Goal: Feedback & Contribution: Contribute content

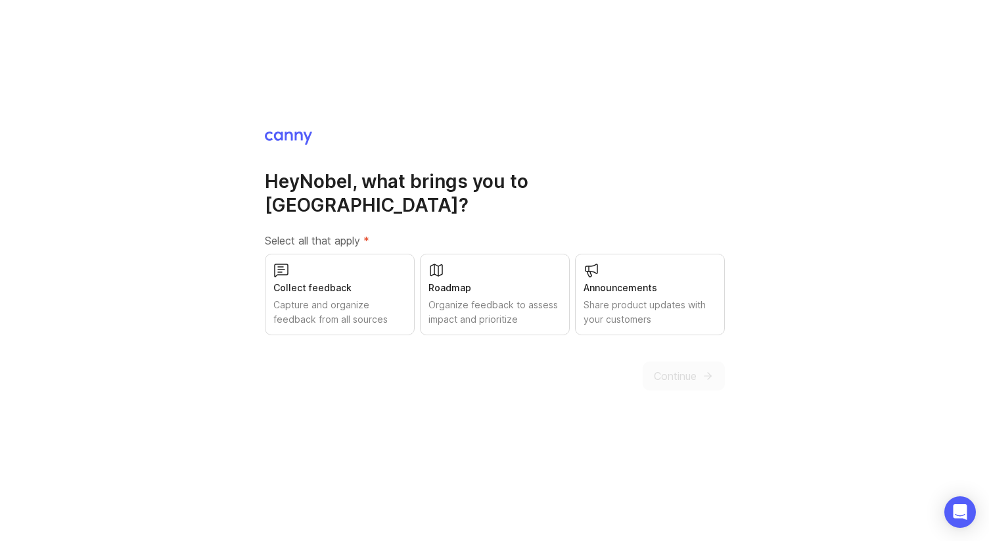
click at [482, 281] on div "Roadmap" at bounding box center [494, 288] width 133 height 14
click at [341, 298] on div "Capture and organize feedback from all sources" at bounding box center [339, 312] width 133 height 29
click at [605, 298] on div "Share product updates with your customers" at bounding box center [649, 312] width 133 height 29
click at [671, 304] on div "Share product updates with your customers" at bounding box center [649, 312] width 133 height 29
click at [663, 304] on div "Share product updates with your customers" at bounding box center [649, 312] width 133 height 29
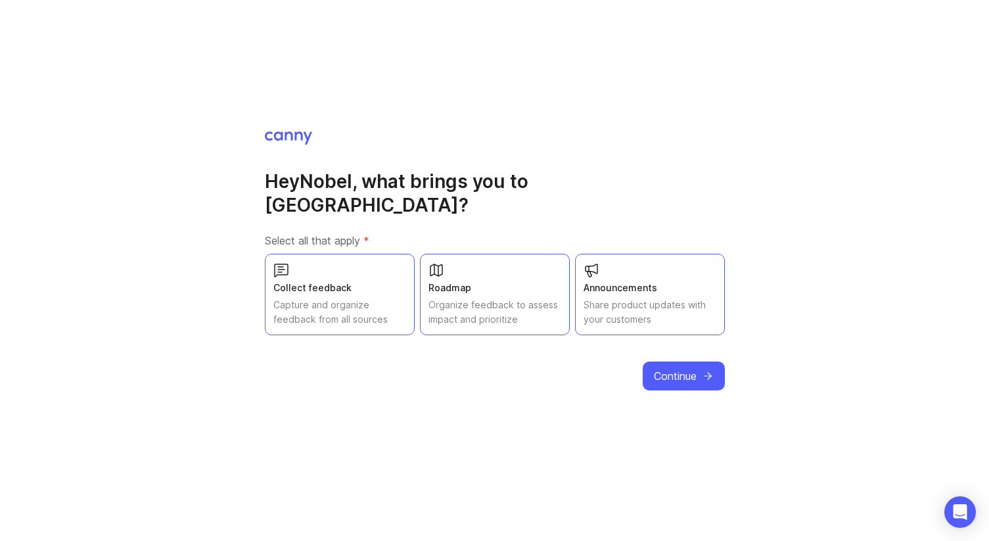
click at [677, 368] on span "Continue" at bounding box center [675, 376] width 43 height 16
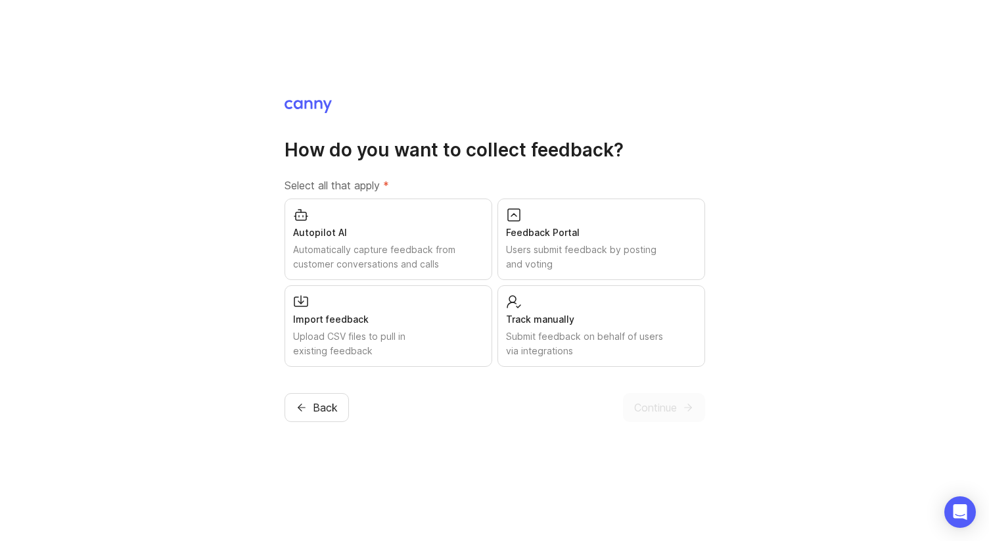
click at [617, 243] on div "Users submit feedback by posting and voting" at bounding box center [601, 256] width 191 height 29
click at [666, 407] on span "Continue" at bounding box center [655, 407] width 43 height 16
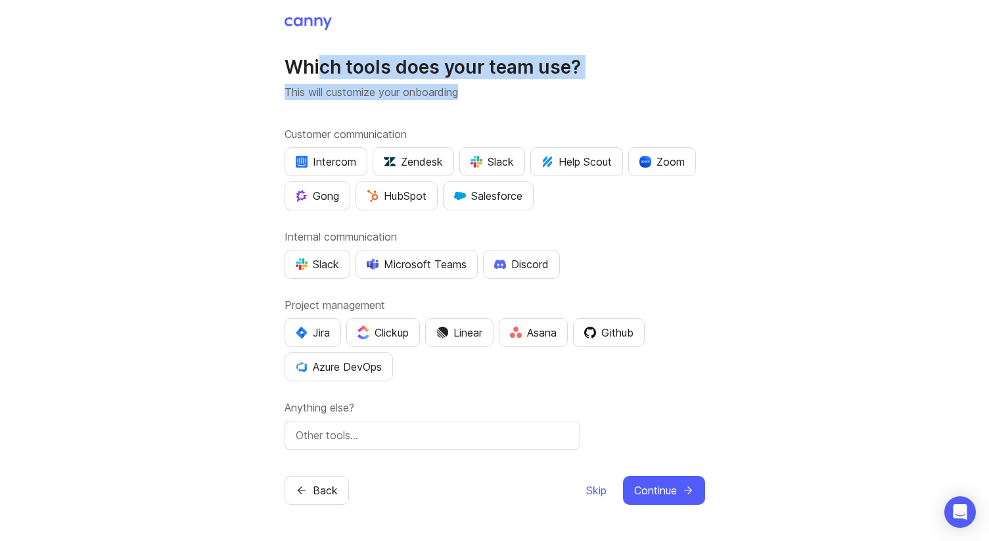
drag, startPoint x: 320, startPoint y: 63, endPoint x: 496, endPoint y: 93, distance: 178.6
click at [496, 93] on div "Which tools does your team use? This will customize your onboarding" at bounding box center [494, 77] width 420 height 45
click at [496, 93] on p "This will customize your onboarding" at bounding box center [494, 92] width 420 height 16
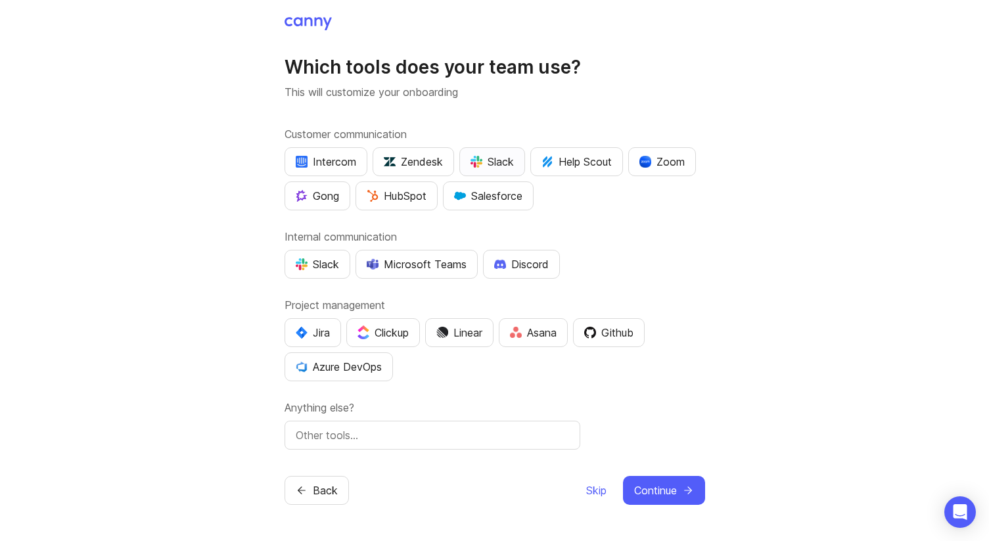
click at [490, 166] on div "Slack" at bounding box center [491, 162] width 43 height 16
click at [324, 267] on div "Slack" at bounding box center [317, 264] width 43 height 16
click at [388, 327] on div "Clickup" at bounding box center [382, 333] width 51 height 16
click at [543, 434] on input "text" at bounding box center [432, 435] width 273 height 16
type input "n8n"
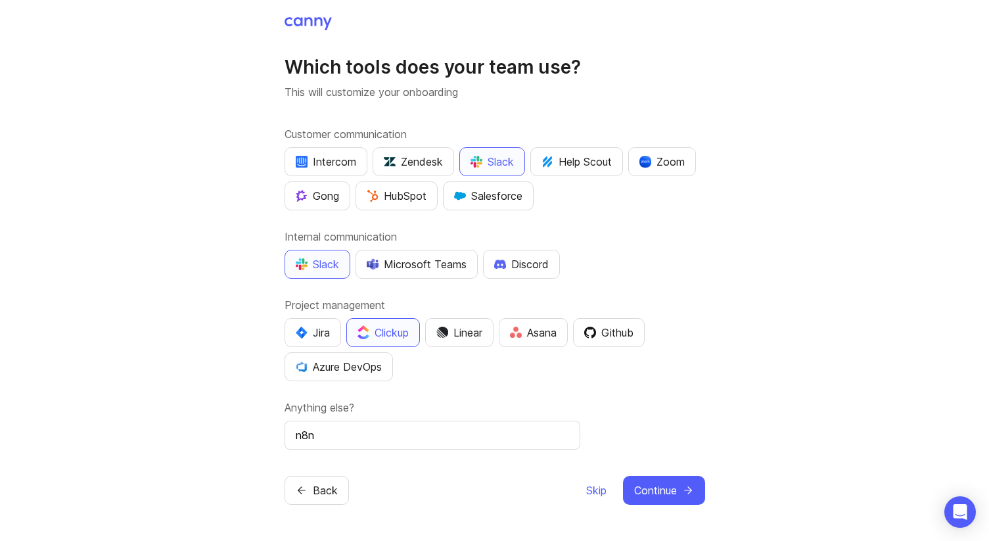
click at [773, 389] on div "Which tools does your team use? This will customize your onboarding Customer co…" at bounding box center [494, 270] width 989 height 541
click at [679, 483] on button "Continue" at bounding box center [664, 490] width 82 height 29
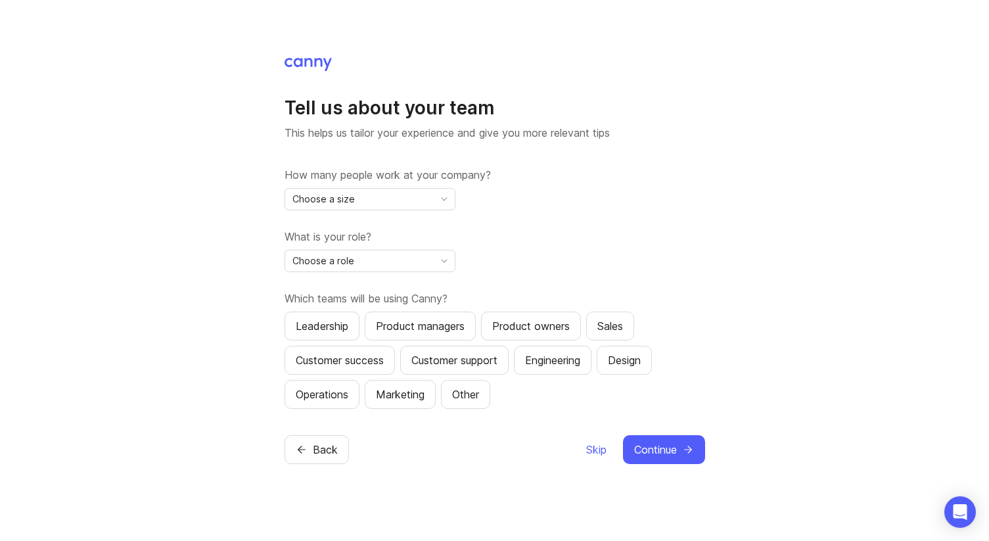
click at [430, 190] on div "Choose a size" at bounding box center [359, 199] width 148 height 21
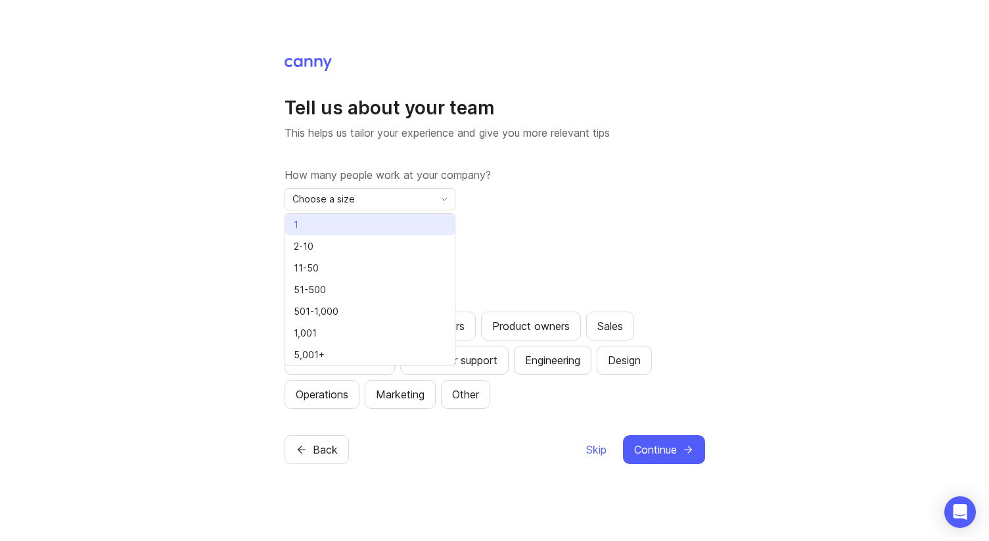
click at [398, 221] on li "1" at bounding box center [369, 225] width 169 height 22
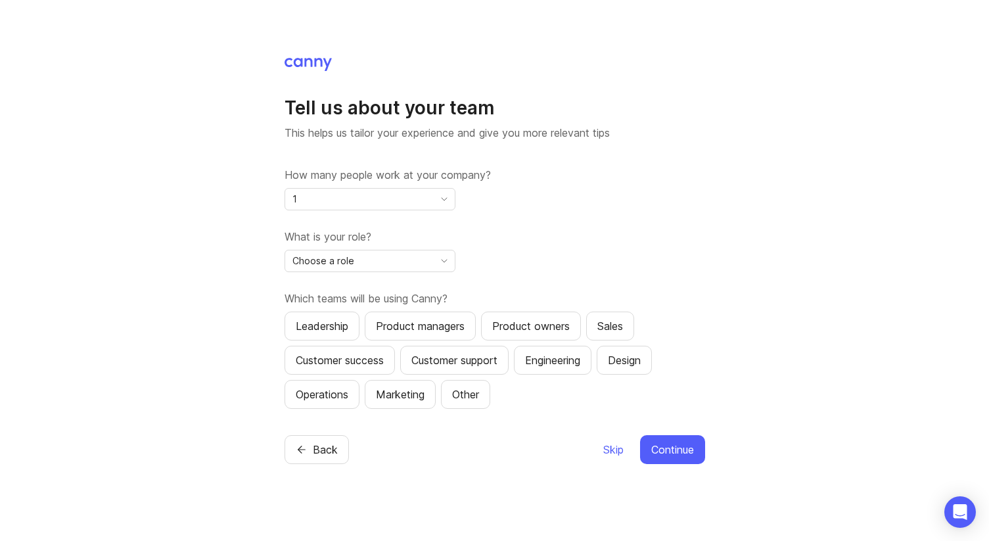
click at [376, 194] on div "1" at bounding box center [359, 199] width 148 height 21
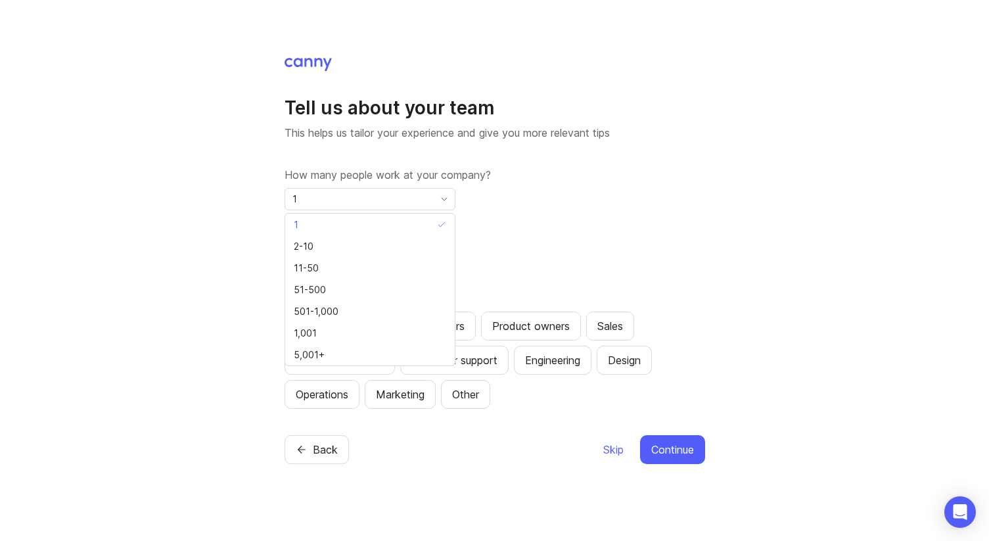
click at [181, 220] on div "Tell us about your team This helps us tailor your experience and give you more …" at bounding box center [494, 270] width 989 height 541
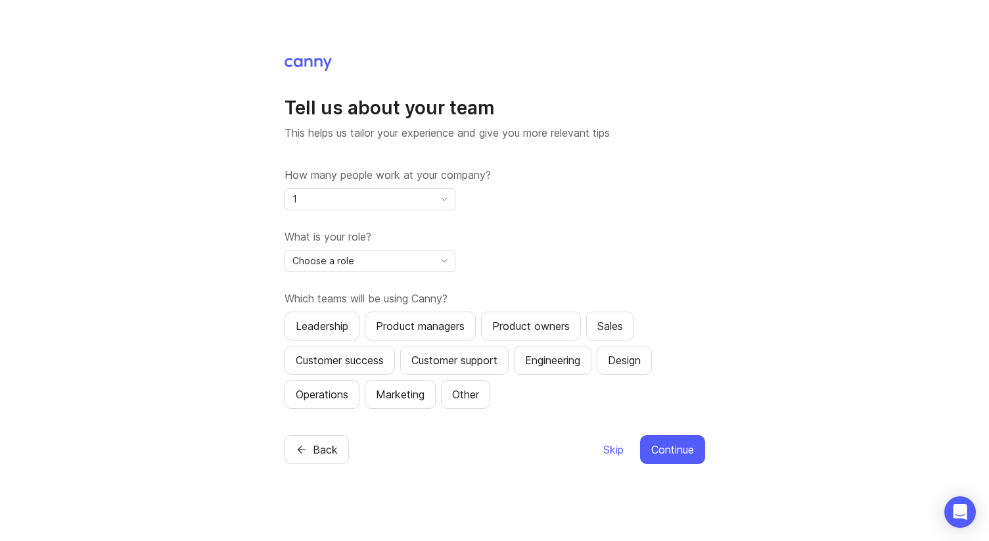
click at [331, 257] on span "Choose a role" at bounding box center [323, 261] width 62 height 14
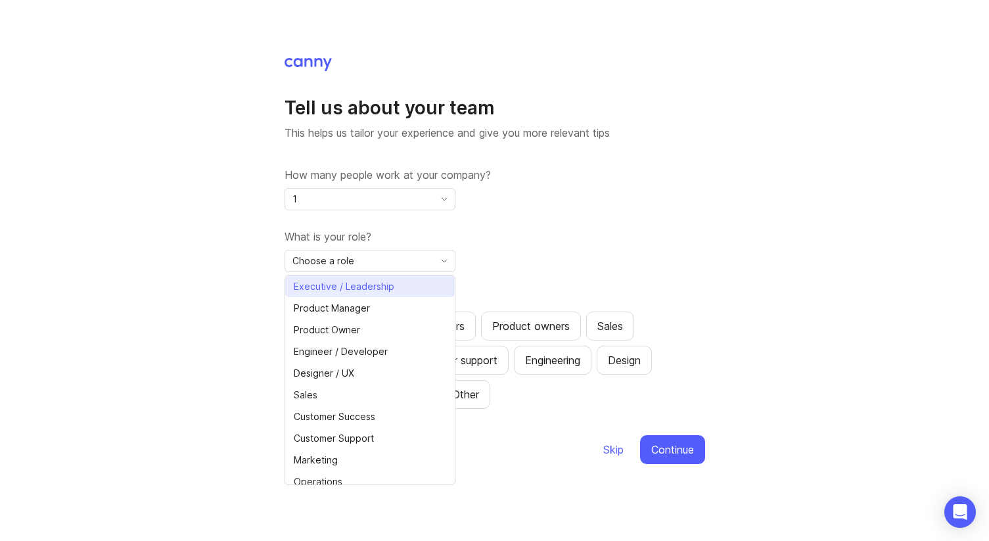
click at [379, 287] on span "Executive / Leadership" at bounding box center [344, 286] width 101 height 14
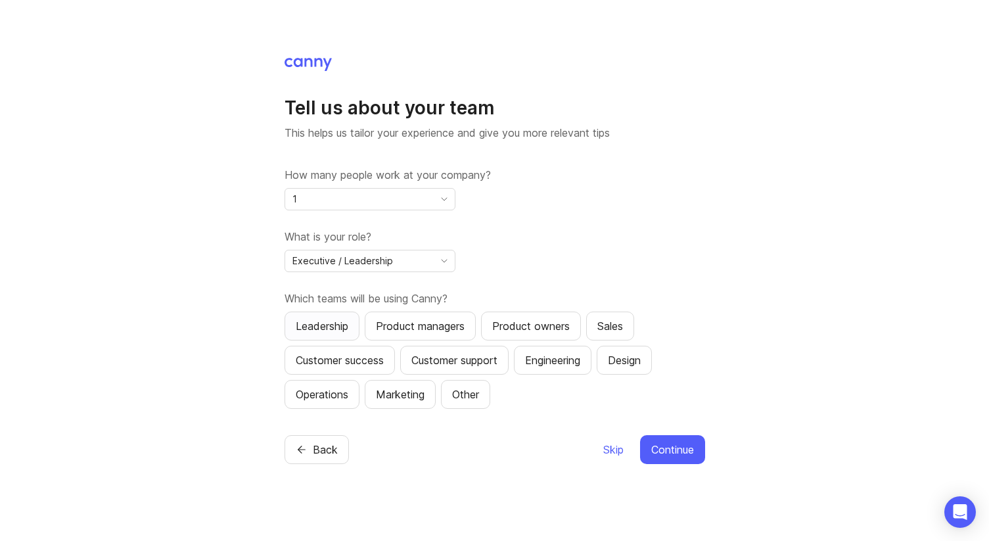
click at [335, 325] on div "Leadership" at bounding box center [322, 326] width 53 height 16
click at [673, 455] on span "Continue" at bounding box center [672, 449] width 43 height 16
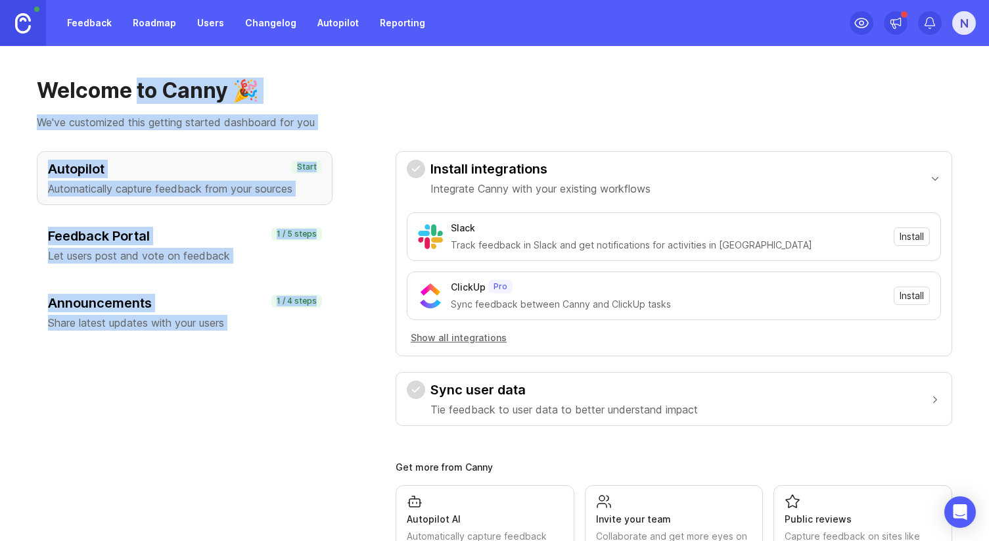
drag, startPoint x: 139, startPoint y: 99, endPoint x: 376, endPoint y: 110, distance: 237.4
click at [376, 110] on div "Welcome to Canny 🎉 We've customized this getting started dashboard for you" at bounding box center [494, 104] width 915 height 53
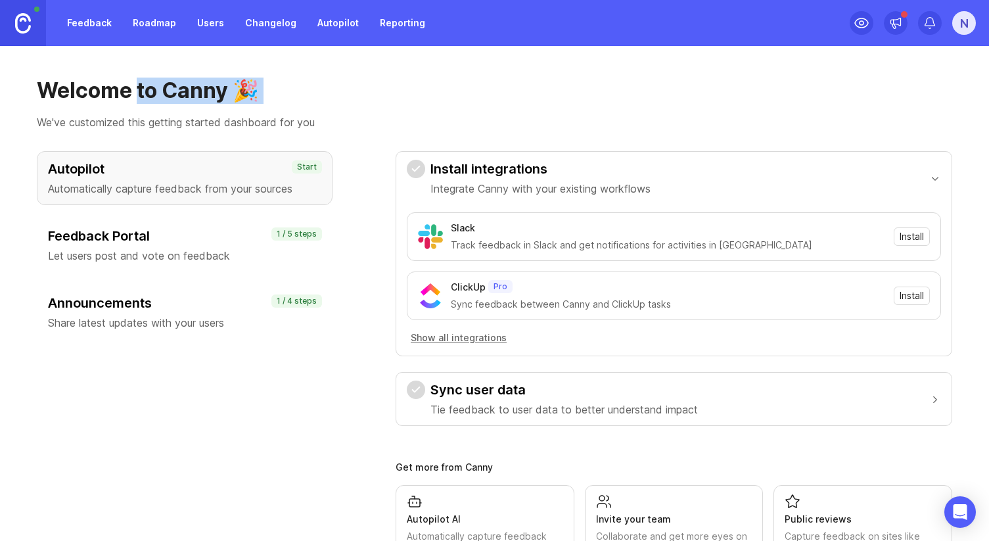
click at [376, 110] on div "Welcome to Canny 🎉 We've customized this getting started dashboard for you" at bounding box center [494, 104] width 915 height 53
click at [145, 23] on link "Roadmap" at bounding box center [154, 23] width 59 height 24
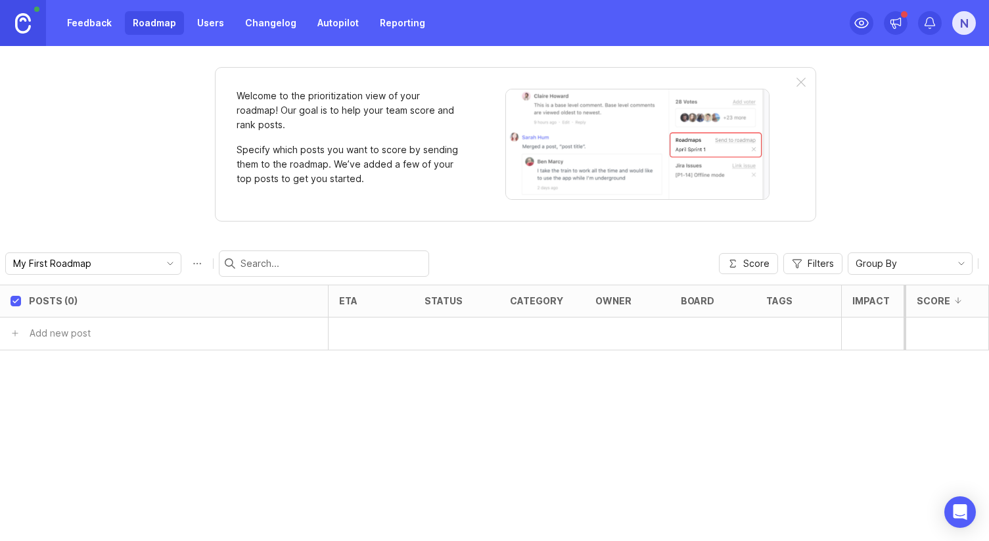
click at [74, 30] on link "Feedback" at bounding box center [89, 23] width 60 height 24
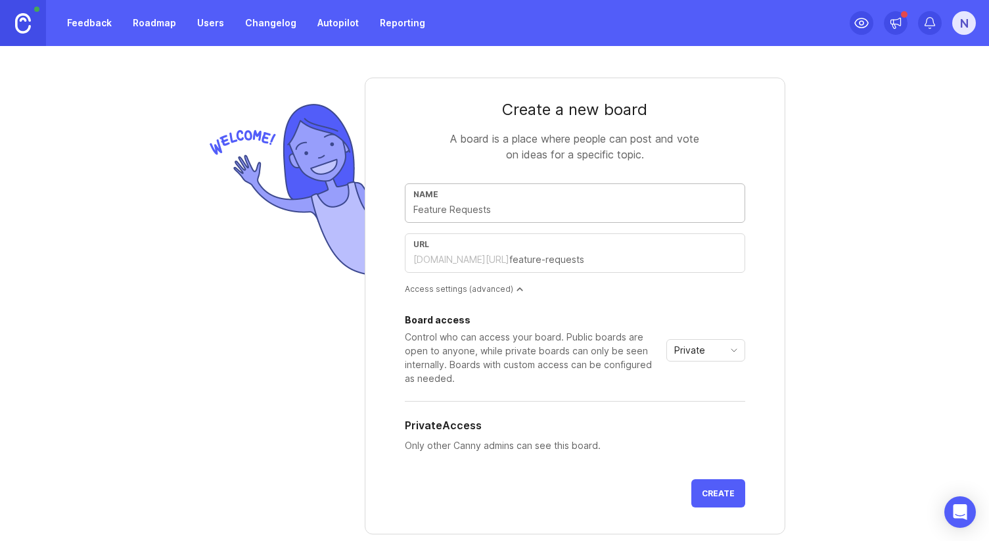
click at [713, 351] on div "Private" at bounding box center [695, 350] width 56 height 21
click at [706, 401] on li "Public" at bounding box center [706, 397] width 78 height 22
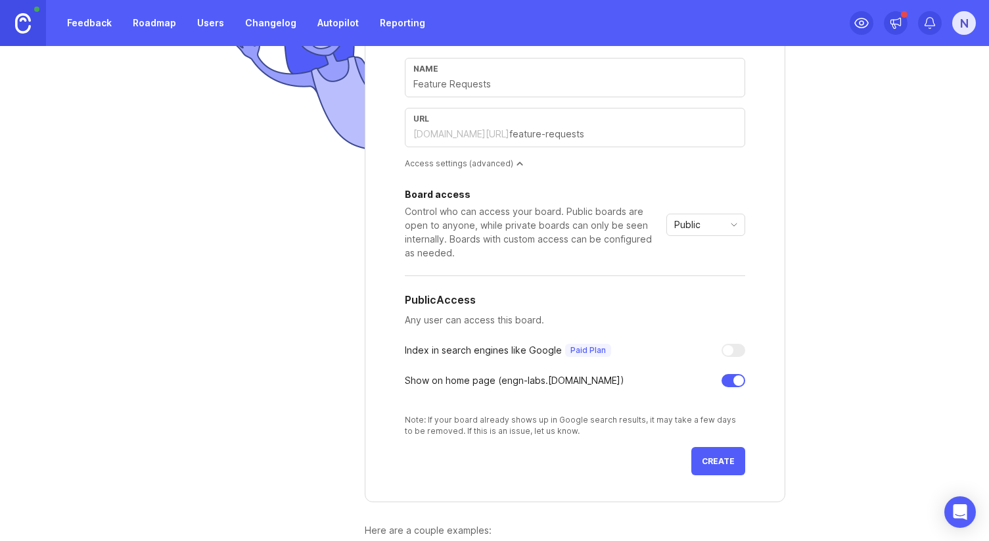
scroll to position [127, 0]
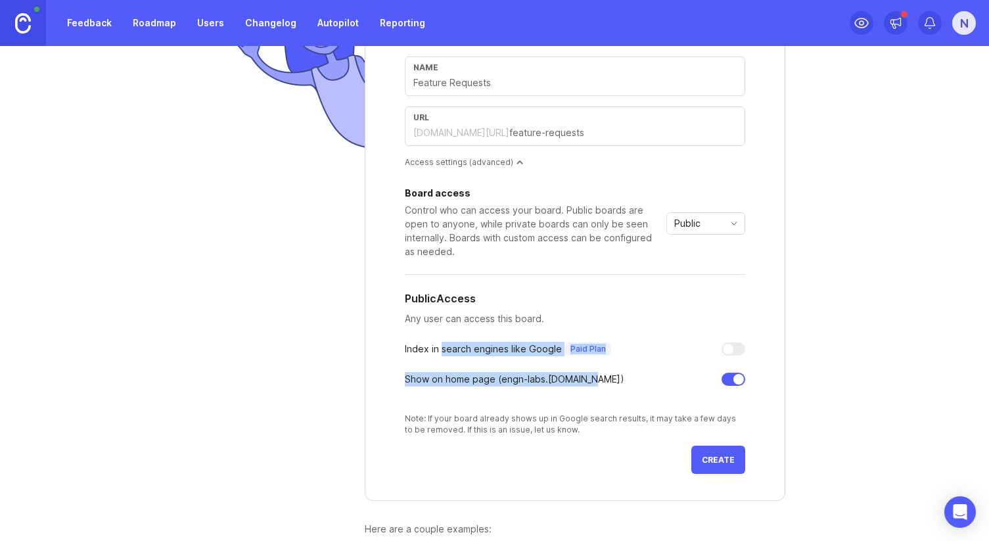
drag, startPoint x: 441, startPoint y: 349, endPoint x: 578, endPoint y: 388, distance: 142.7
click at [578, 388] on div "Board access Control who can access your board. Public boards are open to anyon…" at bounding box center [575, 312] width 340 height 246
click at [569, 380] on div "Show on home page ( engn-labs .canny.io)" at bounding box center [514, 379] width 219 height 14
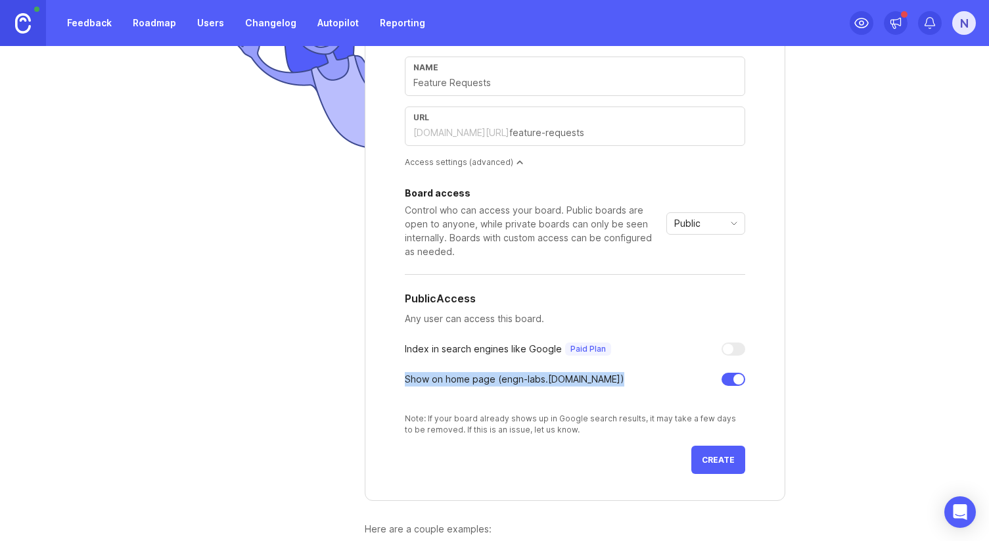
click at [569, 380] on div "Show on home page ( engn-labs .canny.io)" at bounding box center [514, 379] width 219 height 14
click at [570, 380] on div "Show on home page ( engn-labs .canny.io)" at bounding box center [514, 379] width 219 height 14
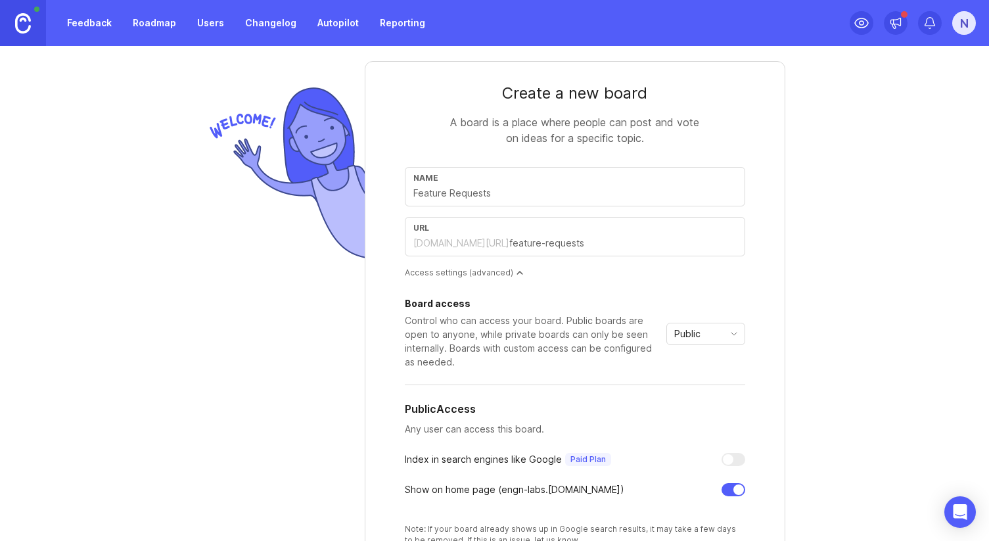
scroll to position [5, 0]
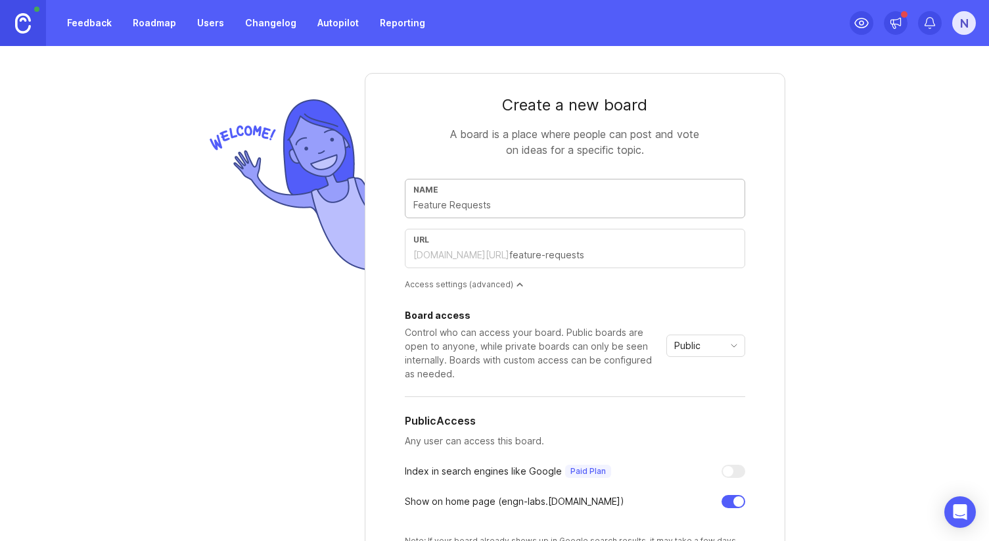
click at [487, 204] on input "text" at bounding box center [574, 205] width 323 height 14
click at [549, 311] on div "Board access" at bounding box center [533, 315] width 256 height 9
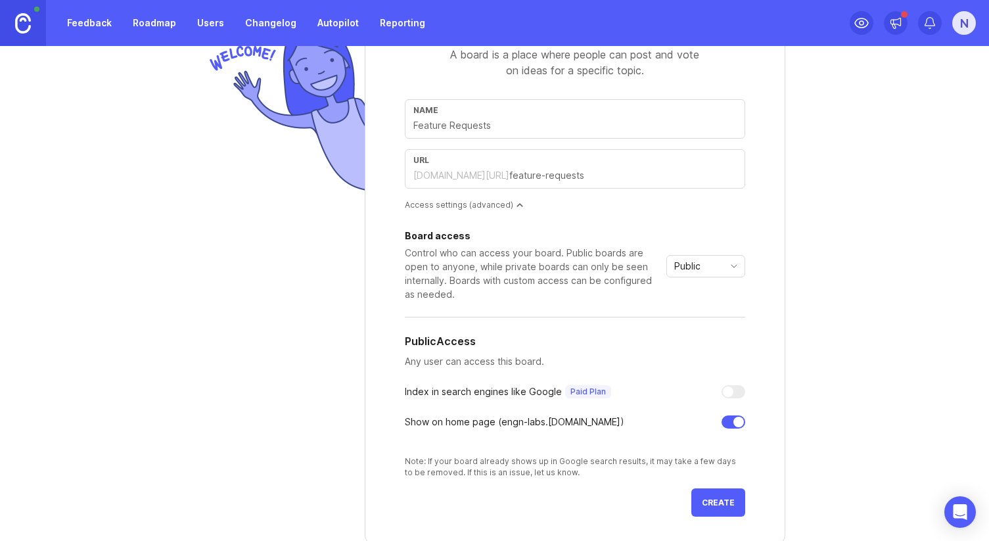
scroll to position [208, 0]
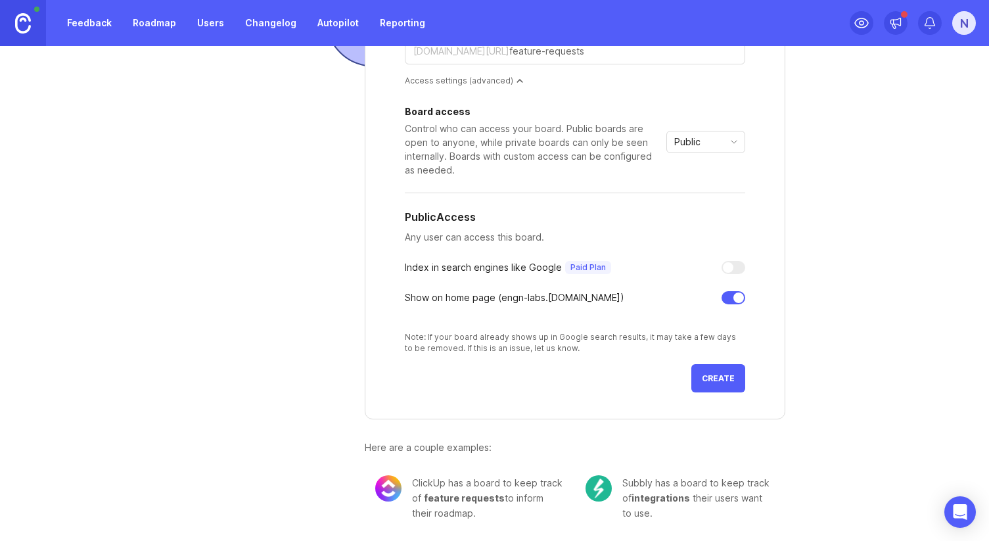
click at [708, 378] on span "Create" at bounding box center [718, 378] width 33 height 10
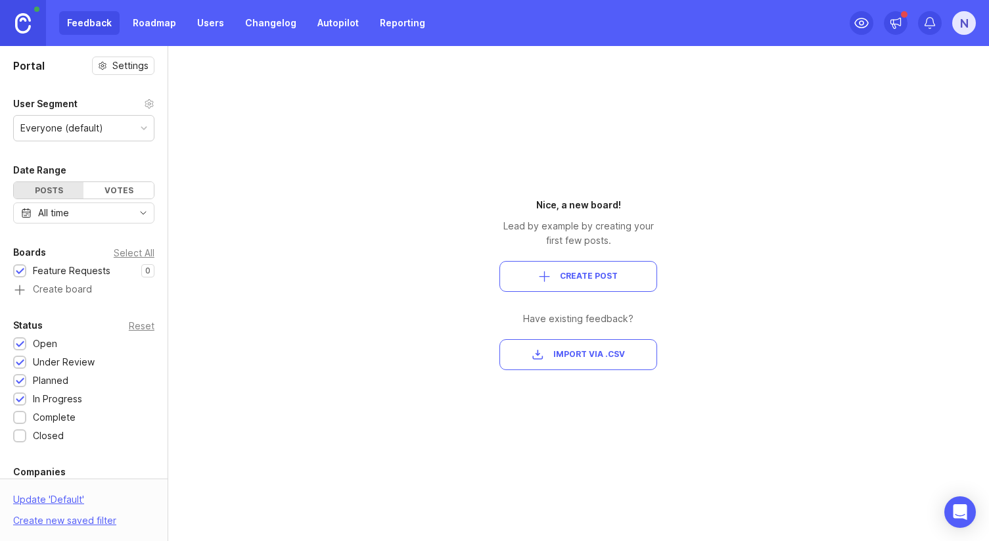
click at [69, 189] on div "Posts" at bounding box center [49, 190] width 70 height 16
click at [97, 189] on div "Votes" at bounding box center [118, 190] width 70 height 16
click at [51, 189] on div "Posts" at bounding box center [49, 190] width 70 height 16
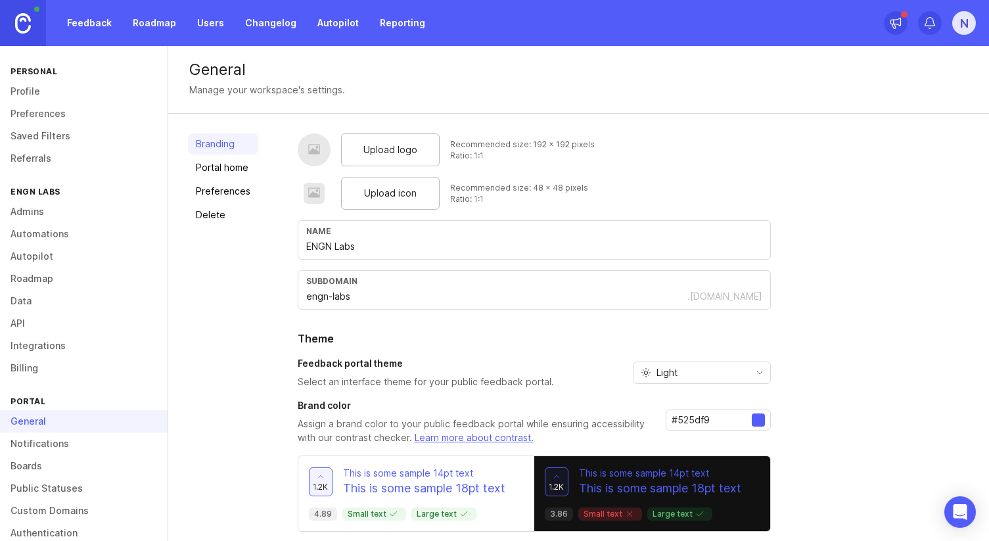
click at [381, 148] on span "Upload logo" at bounding box center [390, 150] width 54 height 14
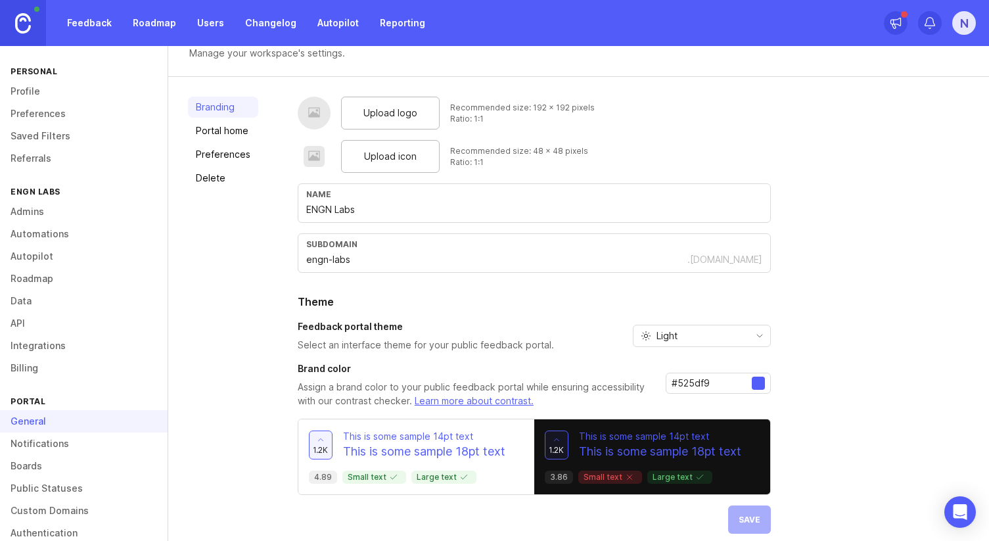
scroll to position [41, 0]
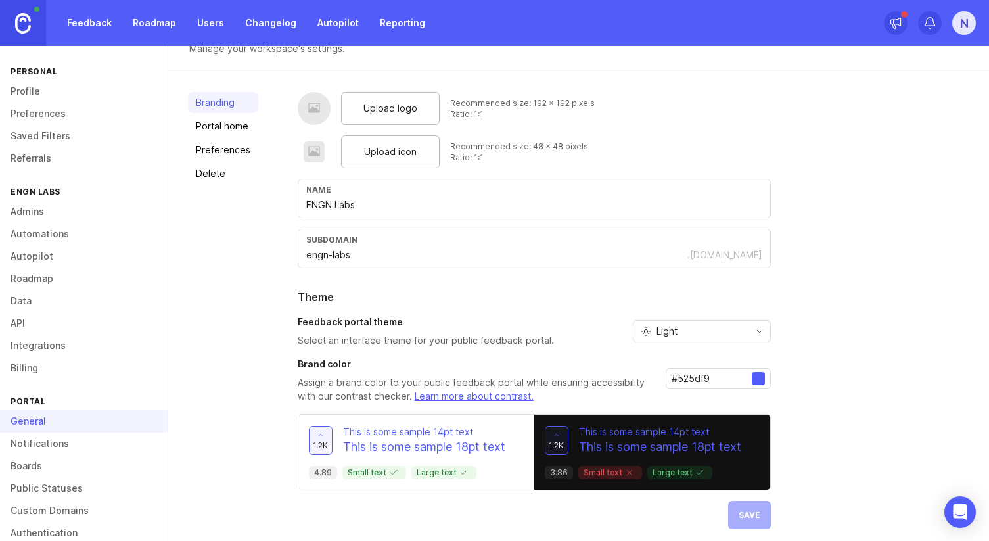
click at [409, 213] on div "Name ENGN Labs" at bounding box center [534, 198] width 473 height 39
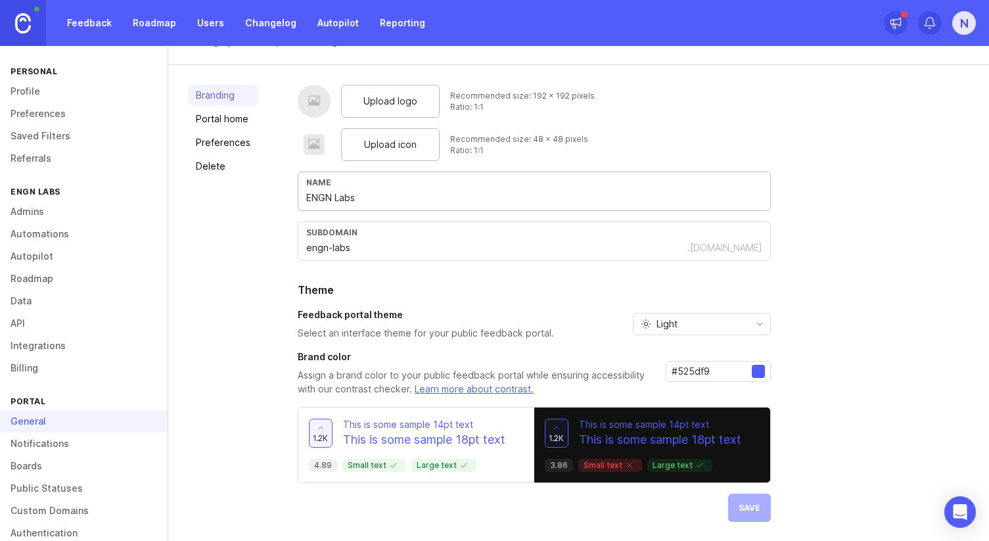
click at [720, 367] on input "#525df9" at bounding box center [711, 371] width 80 height 14
click at [758, 373] on div at bounding box center [758, 371] width 13 height 13
click at [738, 373] on input "#525df9" at bounding box center [711, 371] width 80 height 14
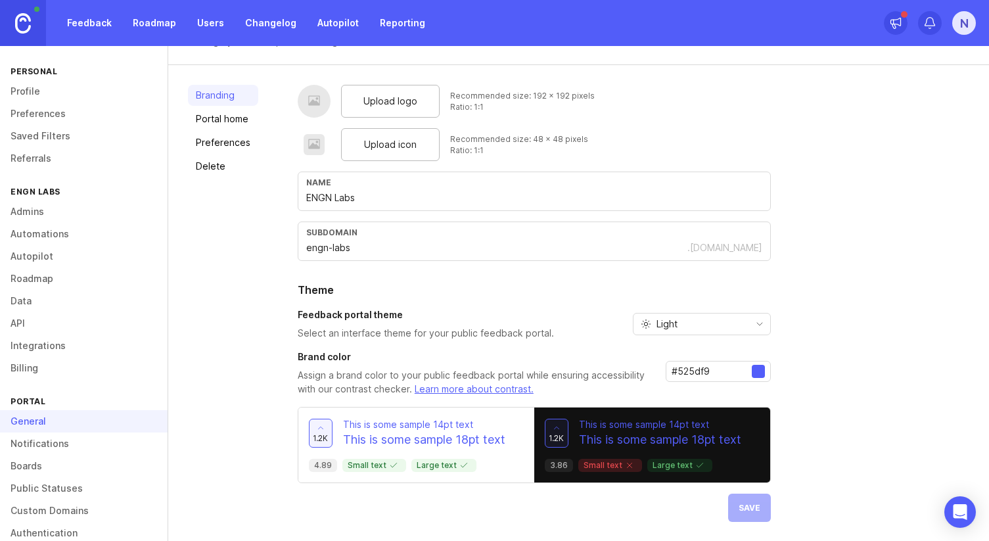
click at [715, 373] on input "#525df9" at bounding box center [711, 371] width 80 height 14
click at [715, 347] on div "Upload logo Recommended size: 192 x 192 pixels Ratio: 1:1 Upload icon Recommend…" at bounding box center [534, 303] width 473 height 437
click at [691, 328] on div "Light" at bounding box center [691, 323] width 116 height 21
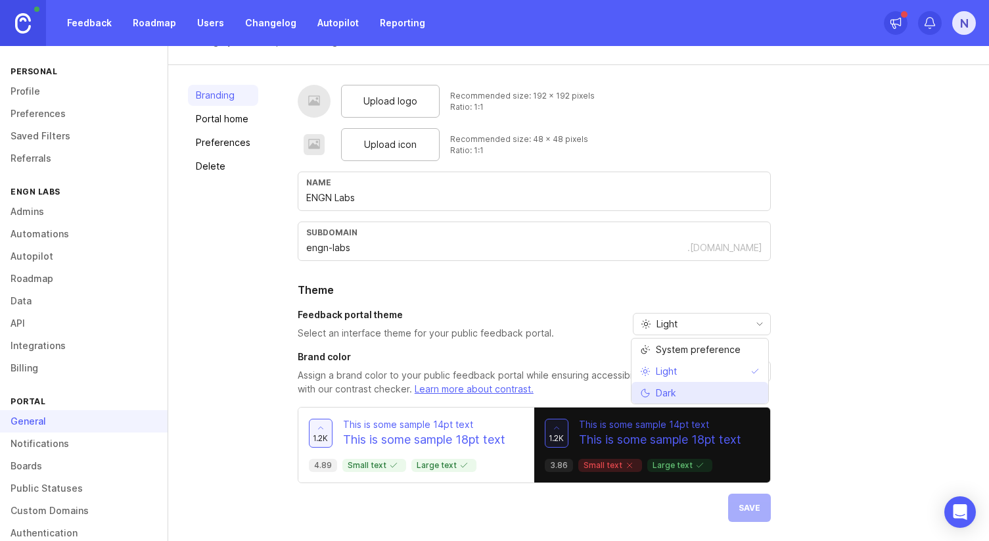
click at [681, 386] on li "Dark" at bounding box center [699, 393] width 137 height 22
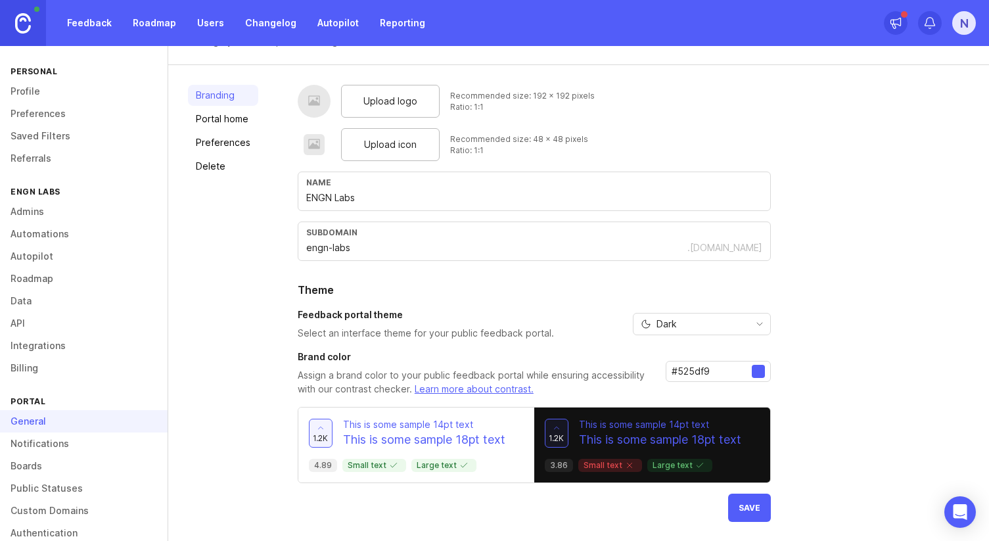
click at [684, 329] on div "Dark" at bounding box center [691, 323] width 116 height 21
click at [688, 349] on span "System preference" at bounding box center [698, 349] width 85 height 14
click at [746, 503] on span "Save" at bounding box center [749, 508] width 22 height 10
click at [221, 116] on link "Portal home" at bounding box center [223, 118] width 70 height 21
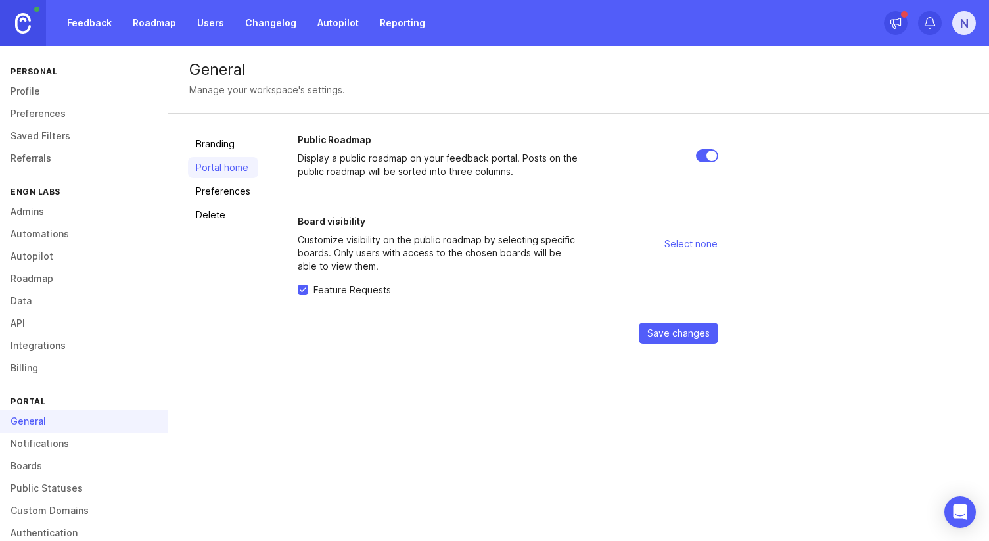
click at [219, 179] on div "Branding Portal home Preferences Delete" at bounding box center [223, 238] width 70 height 210
click at [219, 191] on link "Preferences" at bounding box center [223, 191] width 70 height 21
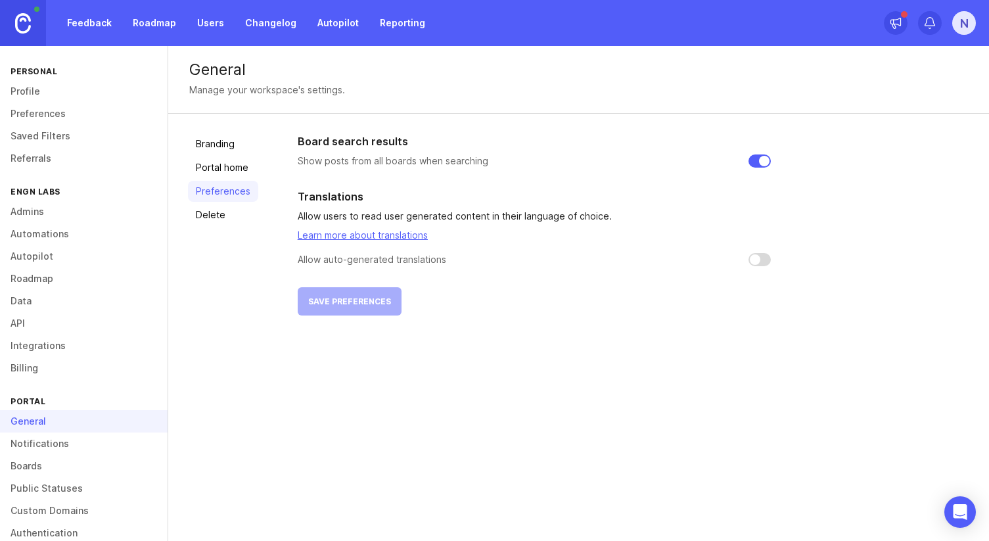
click at [50, 446] on link "Notifications" at bounding box center [84, 443] width 168 height 22
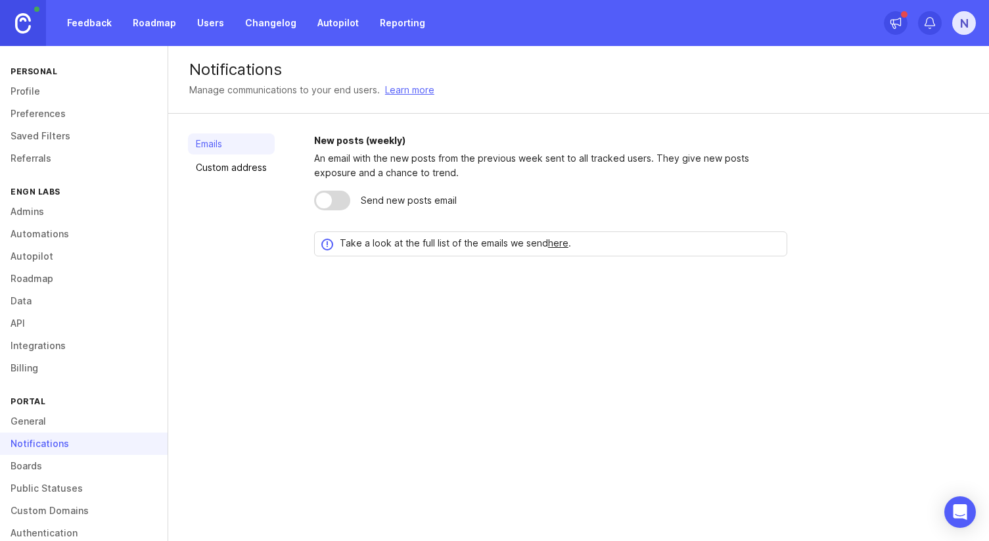
click at [51, 466] on link "Boards" at bounding box center [84, 466] width 168 height 22
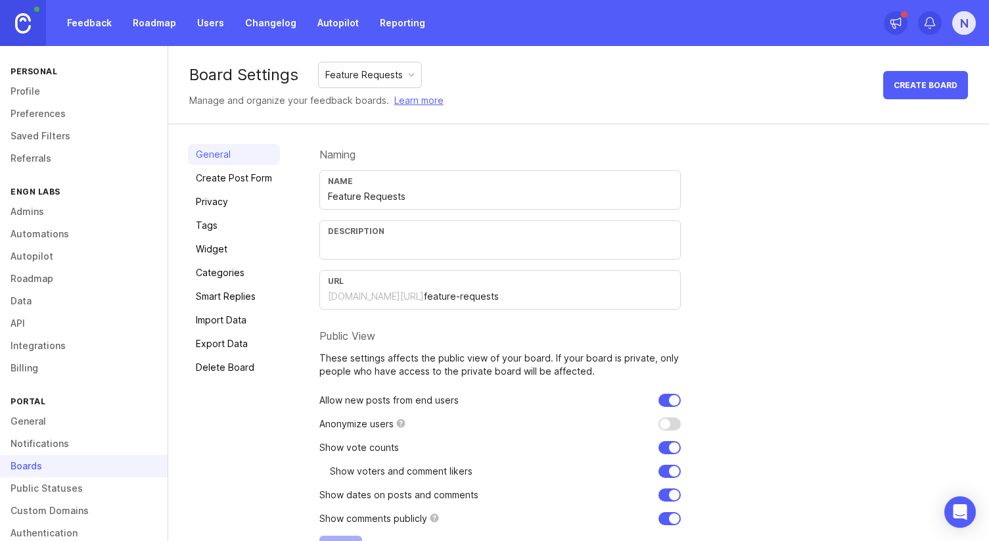
click at [73, 482] on link "Public Statuses" at bounding box center [84, 488] width 168 height 22
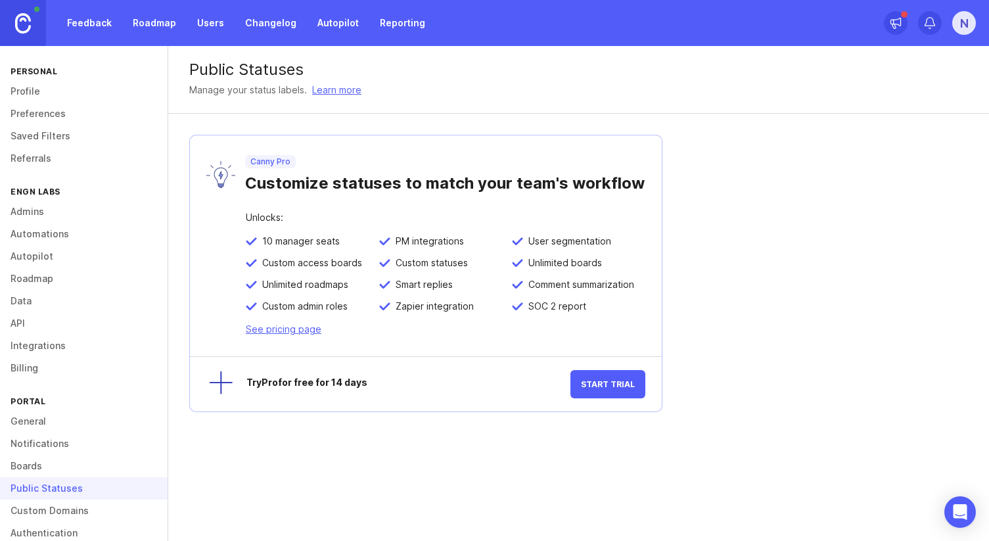
click at [68, 466] on link "Boards" at bounding box center [84, 466] width 168 height 22
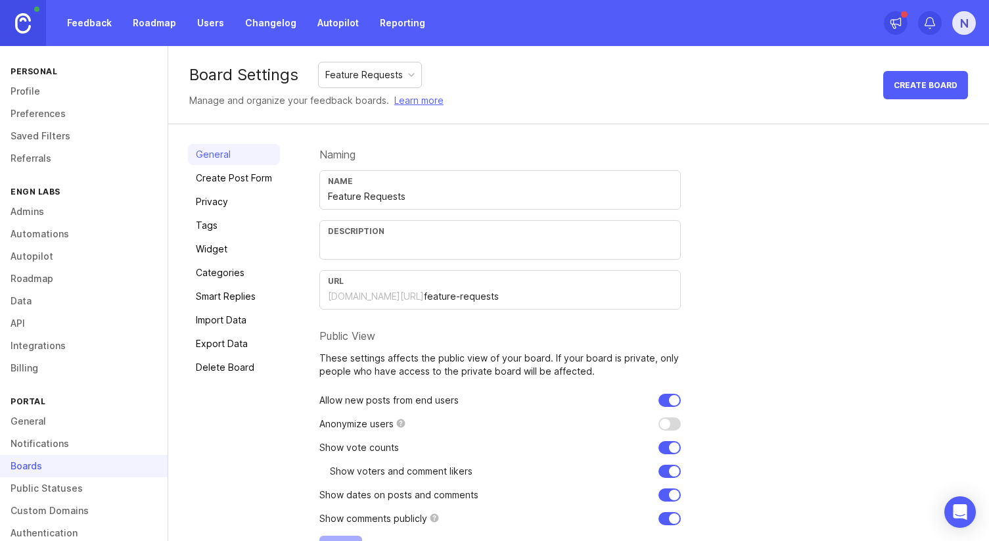
click at [64, 117] on link "Preferences" at bounding box center [84, 113] width 168 height 22
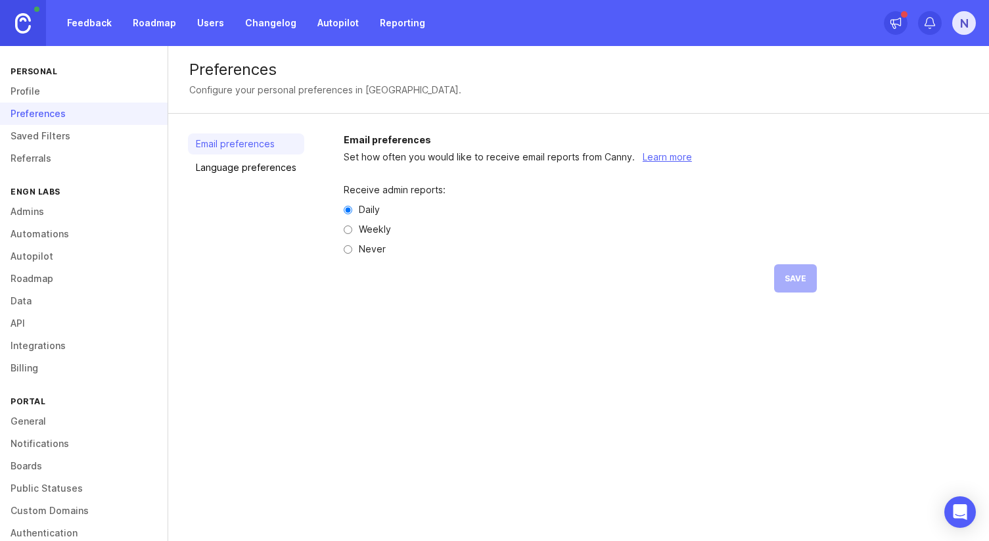
click at [64, 135] on link "Saved Filters" at bounding box center [84, 136] width 168 height 22
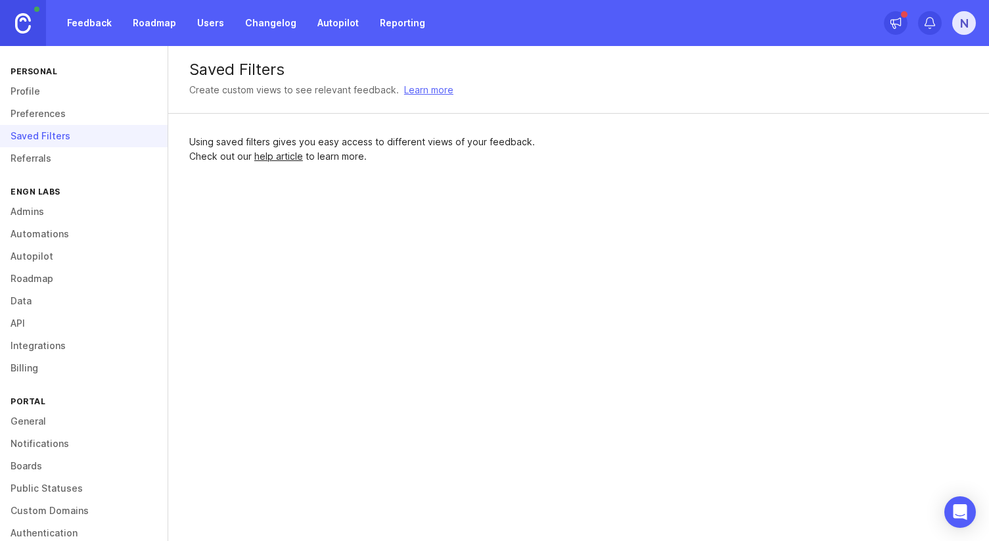
click at [63, 158] on link "Referrals" at bounding box center [84, 158] width 168 height 22
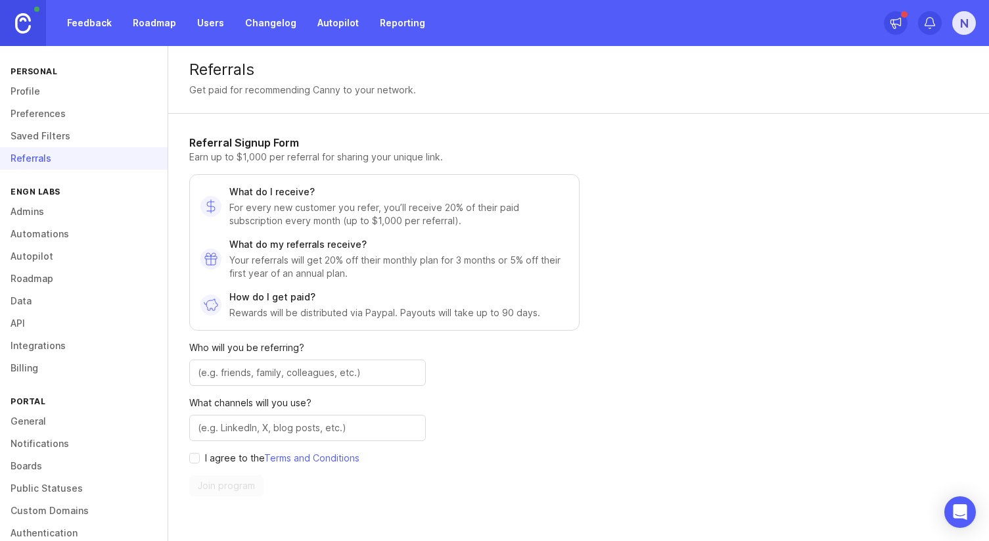
click at [45, 93] on link "Profile" at bounding box center [84, 91] width 168 height 22
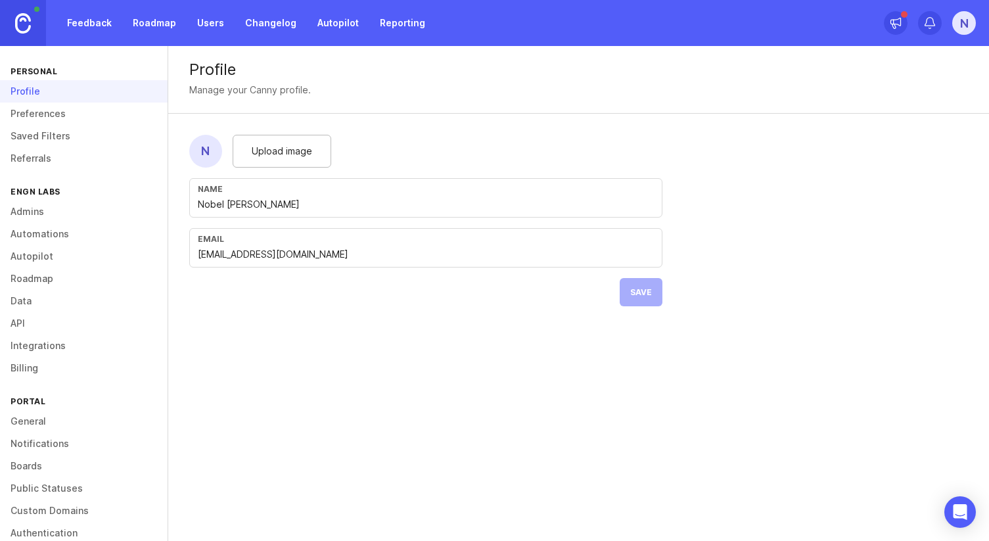
click at [49, 156] on link "Referrals" at bounding box center [84, 158] width 168 height 22
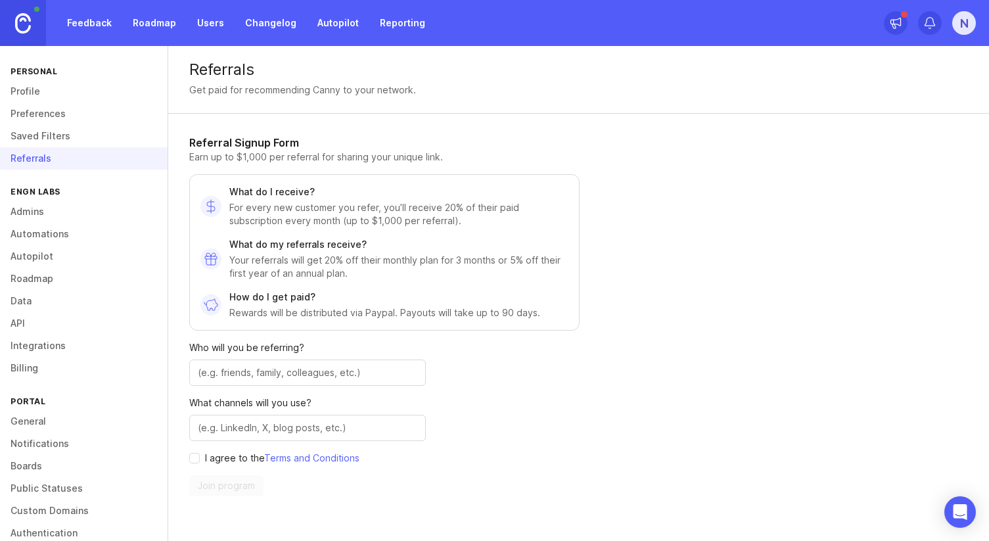
click at [60, 119] on link "Preferences" at bounding box center [84, 113] width 168 height 22
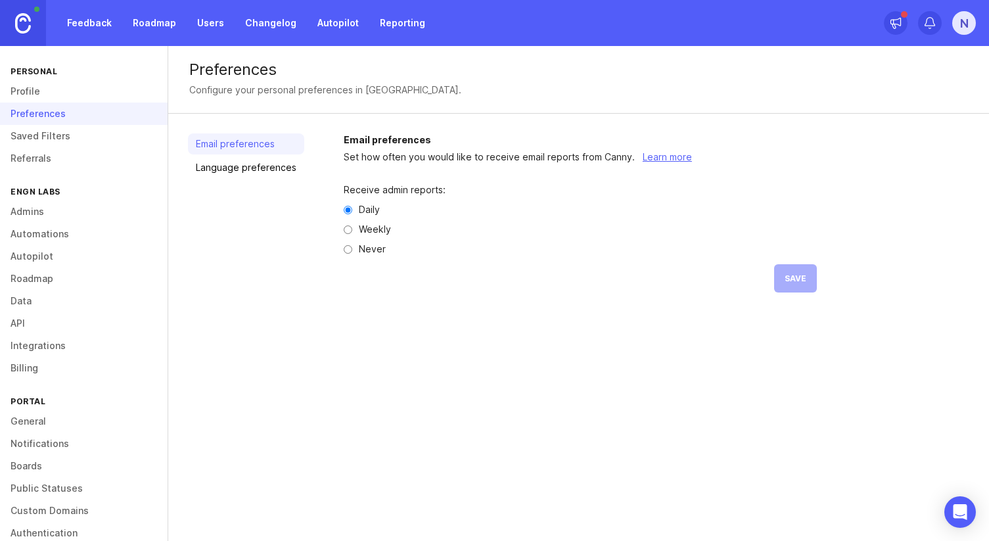
click at [60, 90] on link "Profile" at bounding box center [84, 91] width 168 height 22
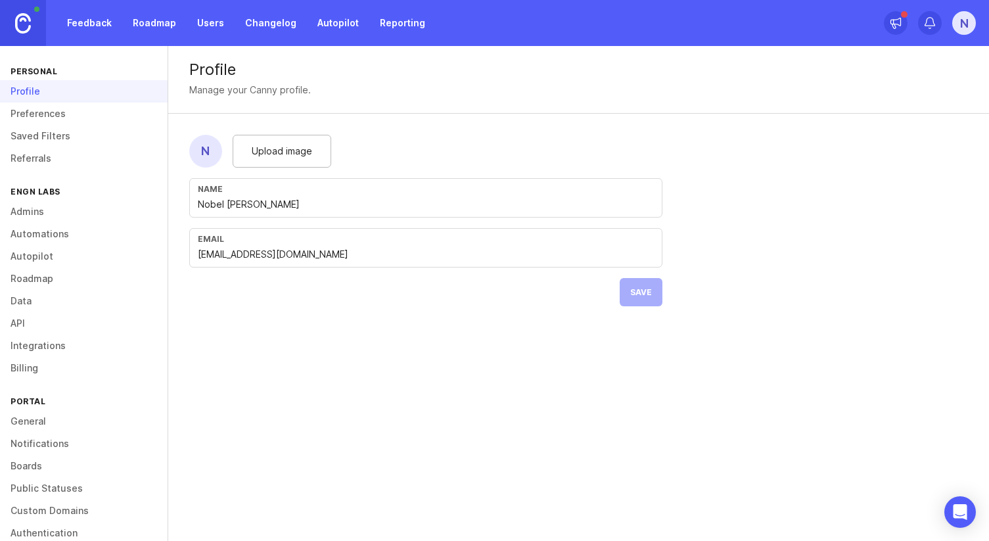
click at [60, 110] on link "Preferences" at bounding box center [84, 113] width 168 height 22
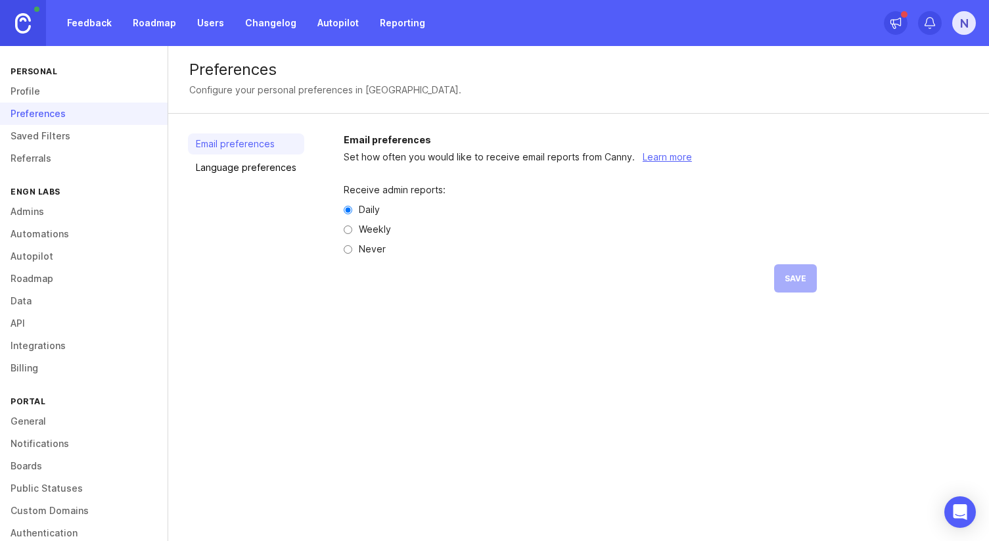
click at [371, 227] on label "Weekly" at bounding box center [375, 229] width 32 height 9
click at [352, 227] on input "Weekly" at bounding box center [348, 229] width 9 height 9
radio input "true"
click at [796, 275] on span "Save" at bounding box center [795, 278] width 22 height 10
click at [68, 131] on link "Saved Filters" at bounding box center [84, 136] width 168 height 22
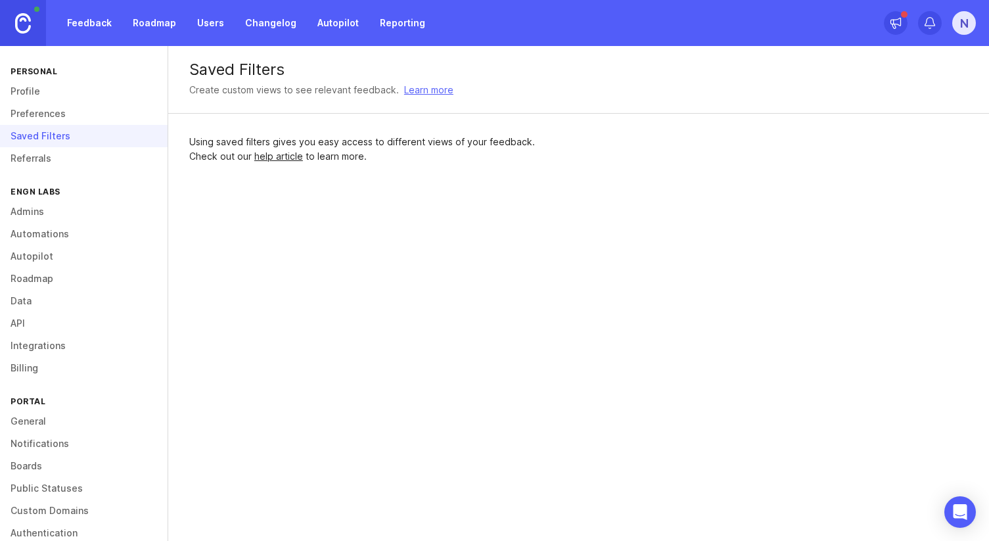
click at [66, 114] on link "Preferences" at bounding box center [84, 113] width 168 height 22
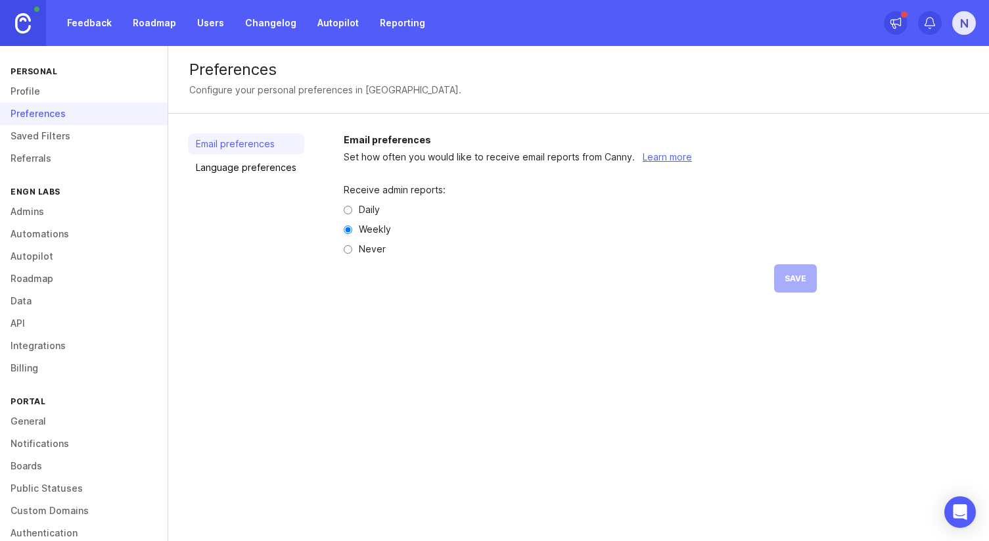
click at [368, 202] on div "Receive admin reports: Daily Weekly Never Save" at bounding box center [580, 238] width 473 height 149
click at [368, 210] on label "Daily" at bounding box center [369, 209] width 21 height 9
click at [352, 210] on input "Daily" at bounding box center [348, 210] width 9 height 9
radio input "true"
click at [792, 279] on span "Save" at bounding box center [795, 278] width 22 height 10
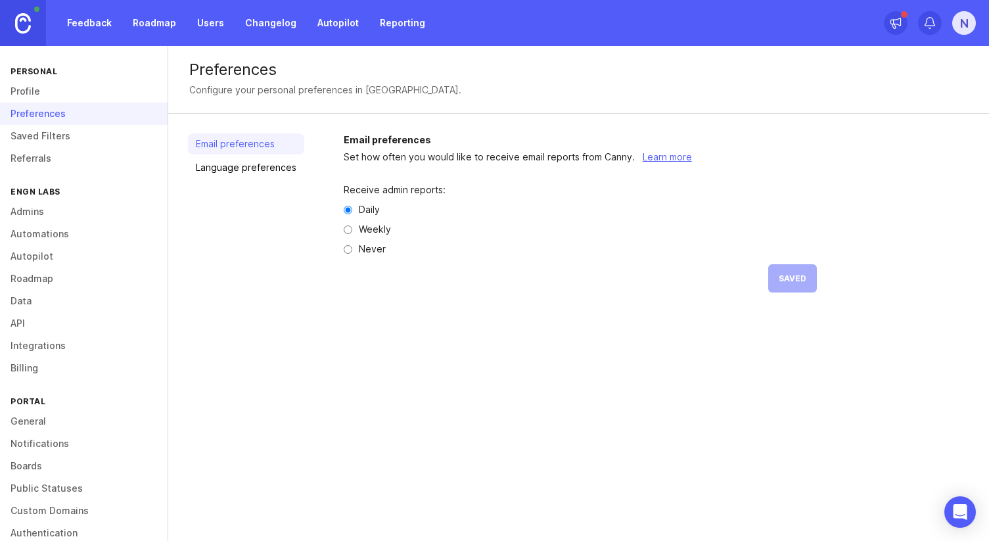
click at [83, 95] on link "Profile" at bounding box center [84, 91] width 168 height 22
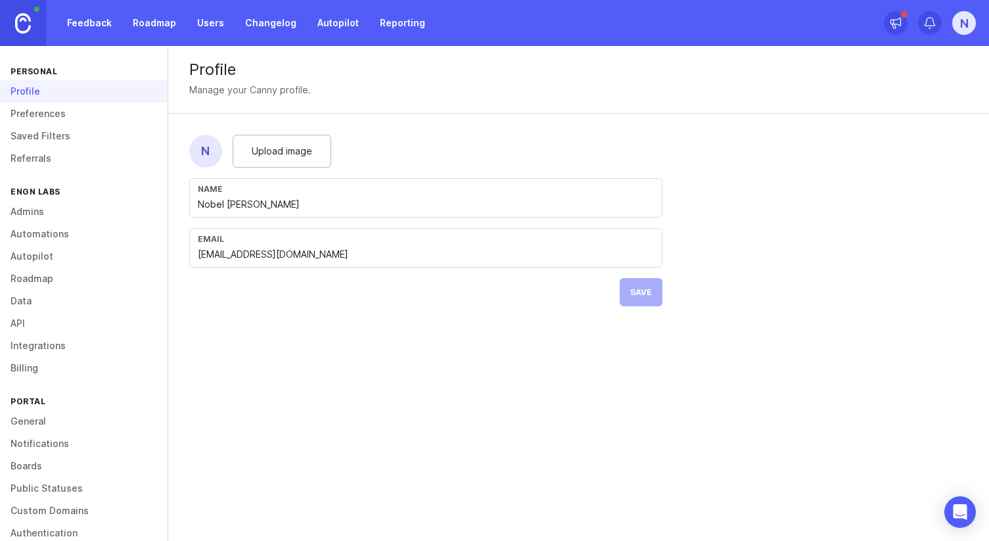
click at [79, 129] on link "Saved Filters" at bounding box center [84, 136] width 168 height 22
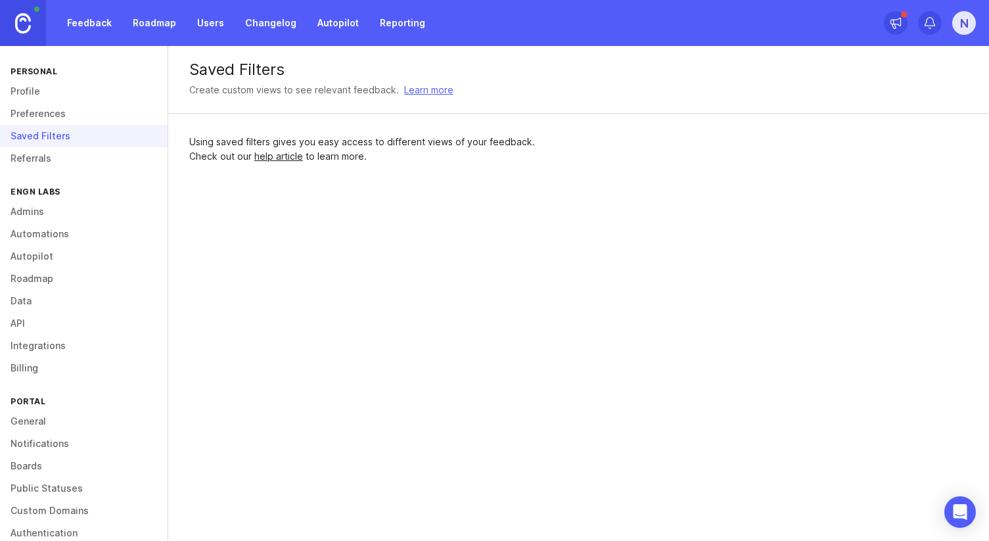
click at [76, 149] on link "Referrals" at bounding box center [84, 158] width 168 height 22
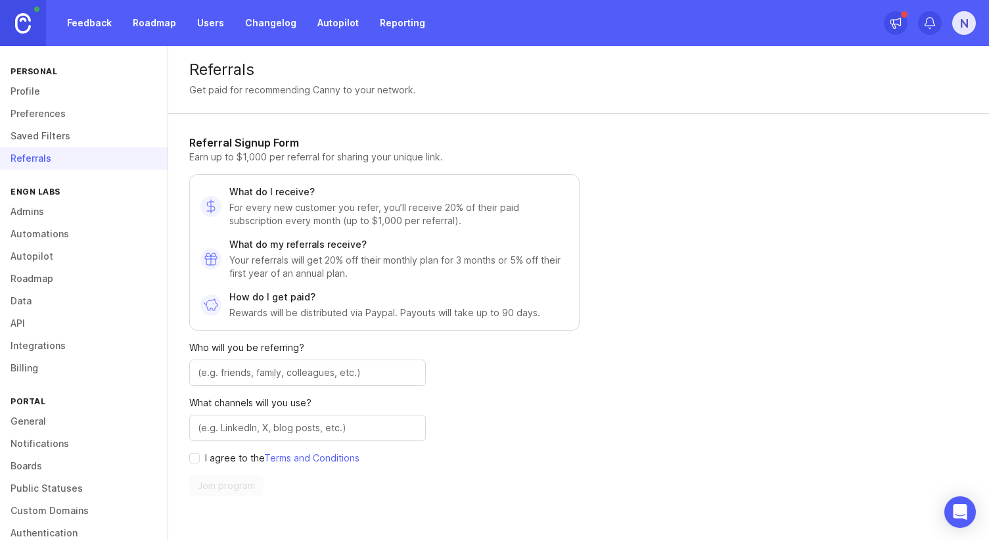
click at [60, 240] on link "Automations" at bounding box center [84, 234] width 168 height 22
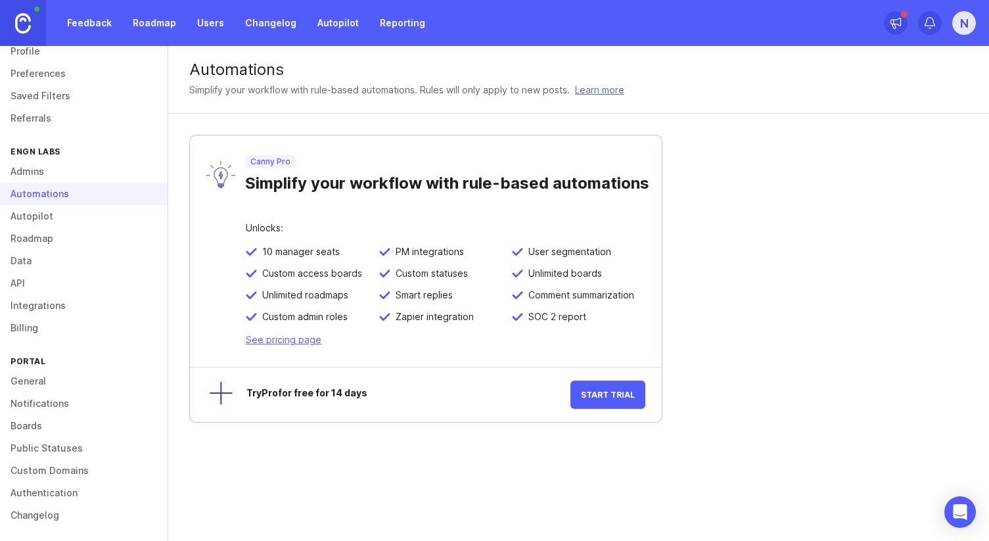
scroll to position [42, 0]
click at [44, 279] on link "API" at bounding box center [84, 281] width 168 height 22
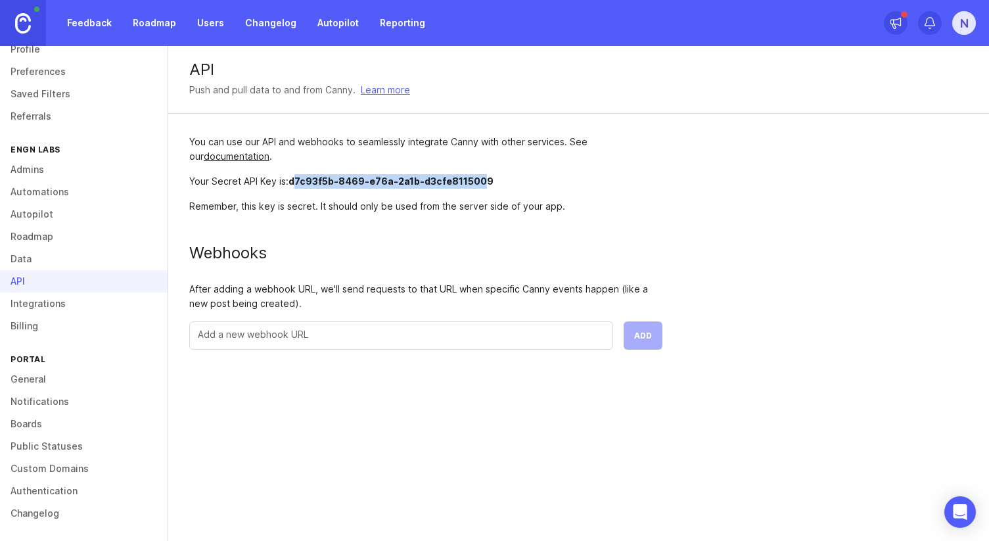
drag, startPoint x: 296, startPoint y: 181, endPoint x: 502, endPoint y: 181, distance: 205.6
click at [502, 181] on div "Your Secret API Key is: d7c93f5b-8469-e76a-2a1b-d3cfe8115009" at bounding box center [425, 181] width 473 height 14
click at [66, 299] on link "Integrations" at bounding box center [84, 303] width 168 height 22
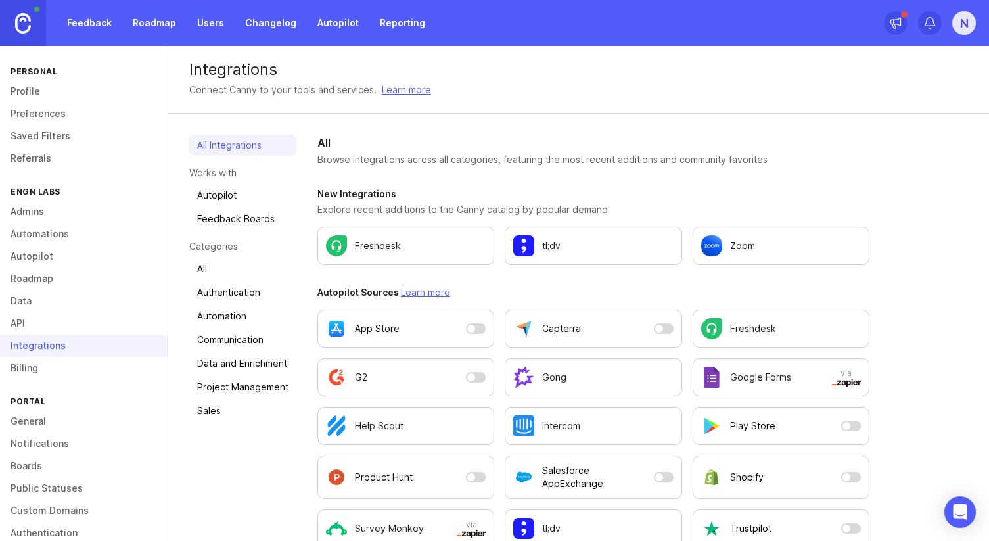
click at [22, 32] on img at bounding box center [23, 23] width 16 height 20
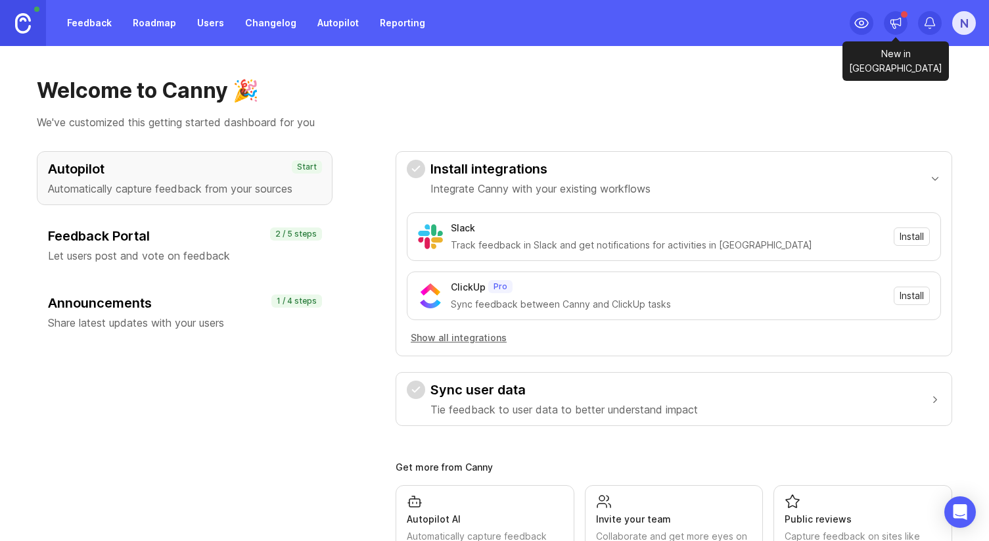
click at [894, 25] on icon at bounding box center [893, 26] width 3 height 5
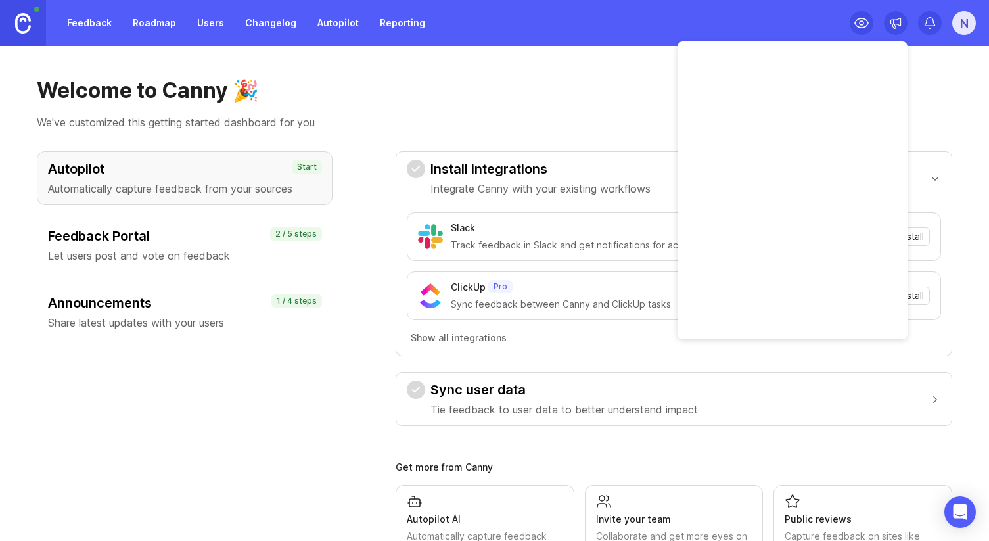
click at [896, 20] on icon at bounding box center [895, 22] width 13 height 13
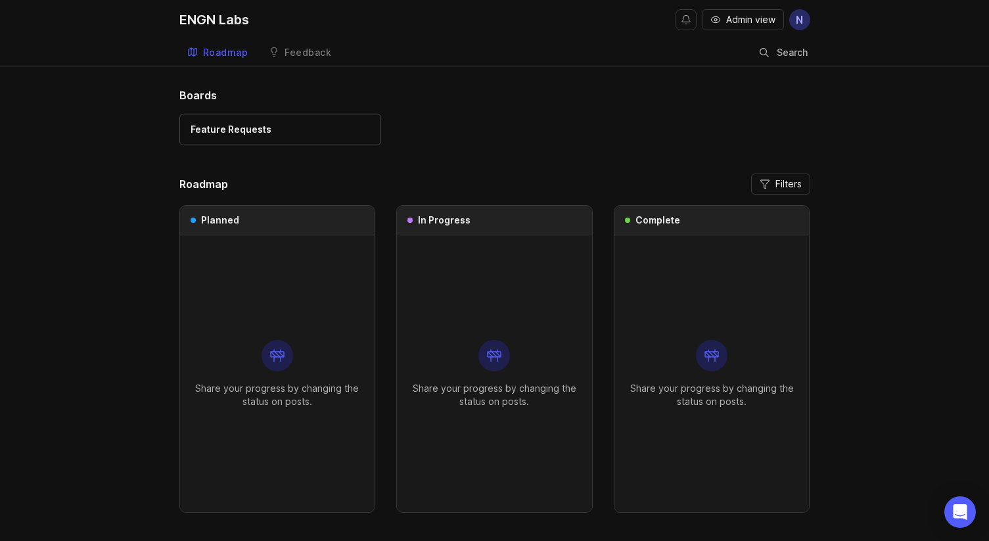
drag, startPoint x: 450, startPoint y: 154, endPoint x: 489, endPoint y: 147, distance: 39.4
click at [487, 146] on div "Feature Requests" at bounding box center [494, 136] width 631 height 44
click at [489, 147] on div "Feature Requests" at bounding box center [494, 136] width 631 height 44
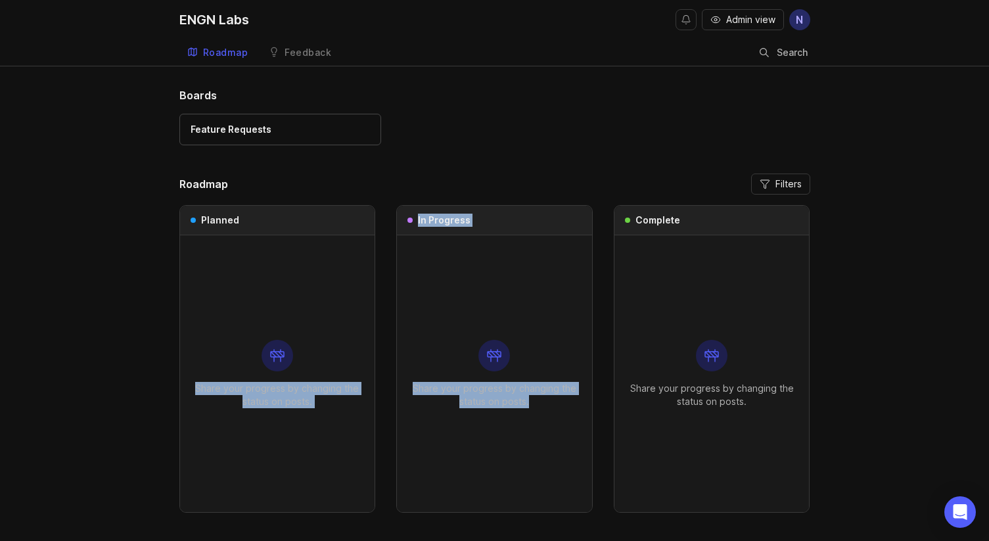
drag, startPoint x: 273, startPoint y: 304, endPoint x: 560, endPoint y: 407, distance: 304.4
click at [549, 409] on div "Planned Share your progress by changing the status on posts. In Progress Share …" at bounding box center [494, 358] width 631 height 307
click at [560, 407] on p "Share your progress by changing the status on posts." at bounding box center [494, 395] width 174 height 26
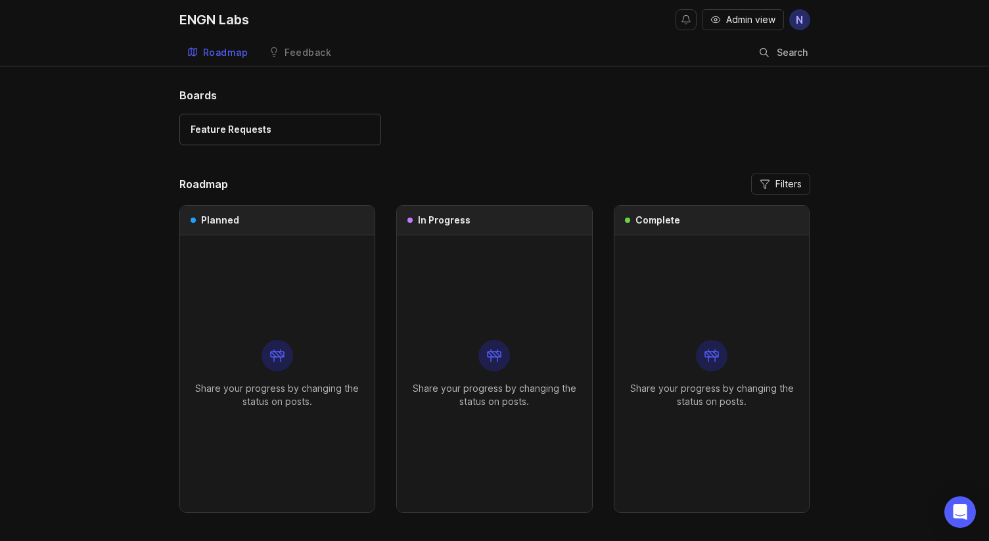
click at [314, 64] on link "Feedback" at bounding box center [300, 52] width 78 height 27
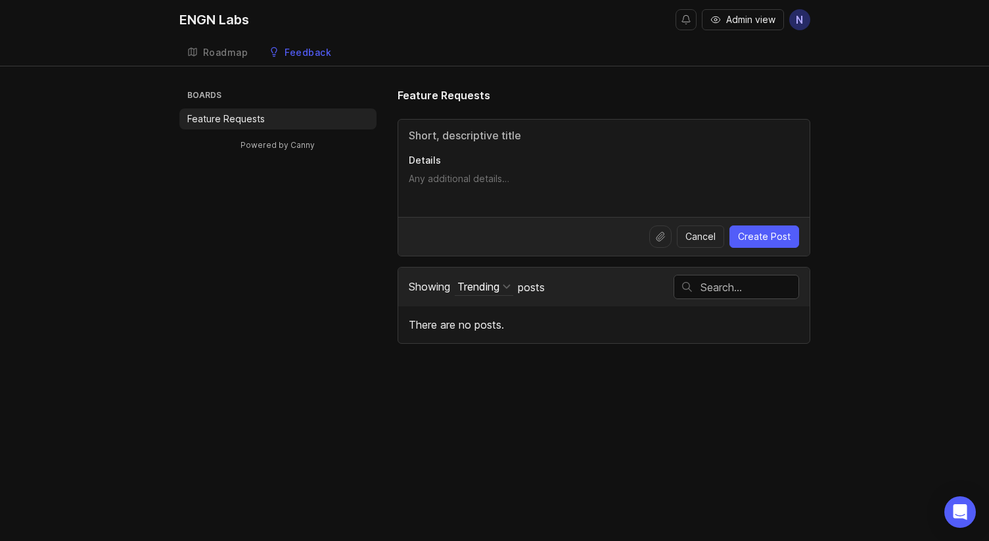
click at [459, 136] on input "Title" at bounding box center [604, 135] width 390 height 16
type input "Send"
type input "Send emails"
click at [430, 190] on textarea "Details" at bounding box center [604, 185] width 390 height 26
type textarea "Allow"
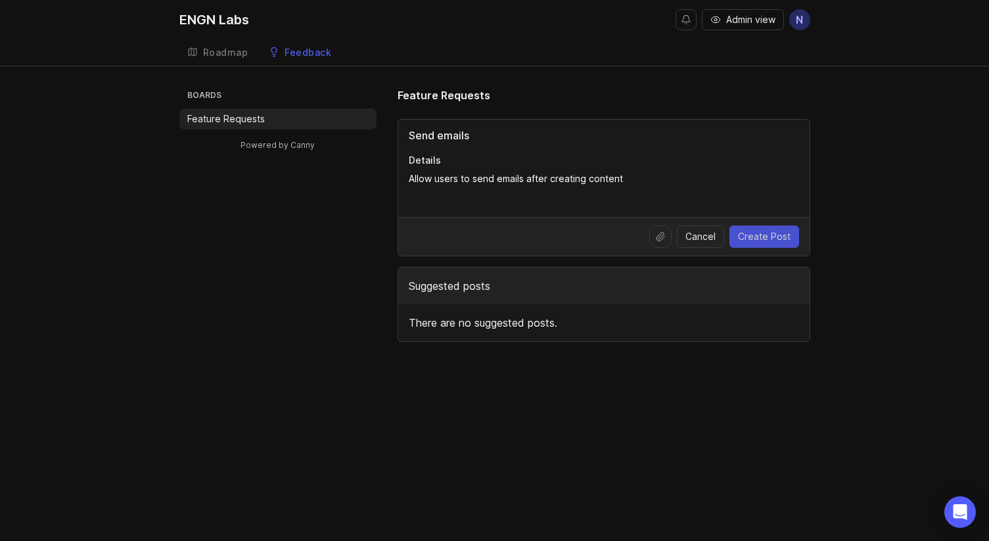
type textarea "Allow users to send emails after creating content"
click at [769, 242] on span "Create Post" at bounding box center [764, 236] width 53 height 13
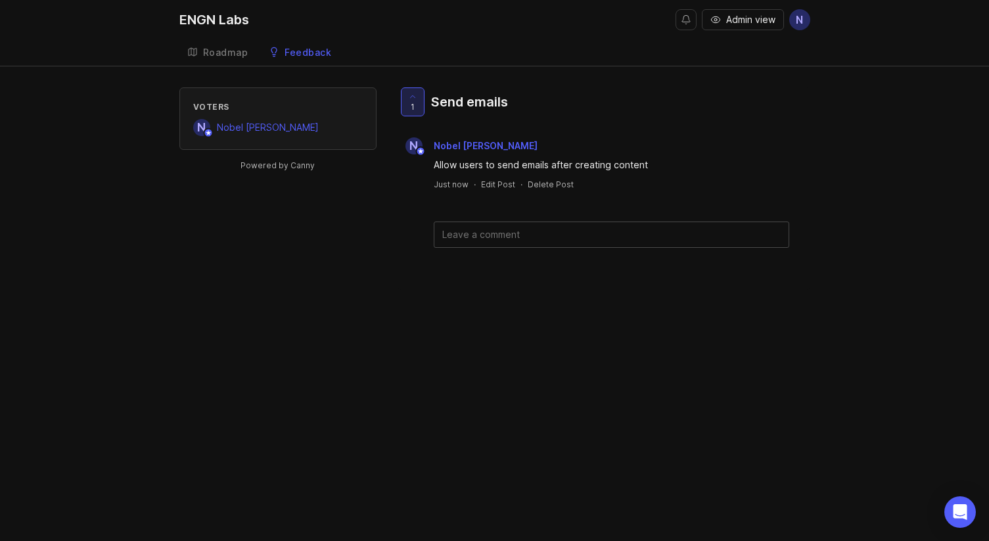
click at [416, 97] on icon at bounding box center [412, 96] width 9 height 9
click at [413, 93] on icon at bounding box center [412, 96] width 9 height 9
click at [226, 52] on div "Roadmap" at bounding box center [225, 52] width 45 height 9
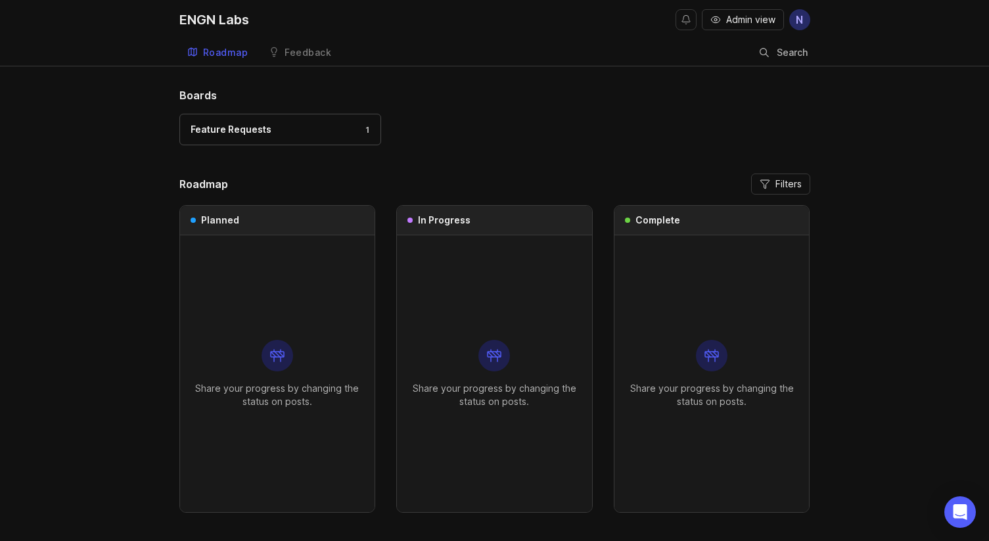
click at [310, 53] on div "Feedback" at bounding box center [307, 52] width 47 height 9
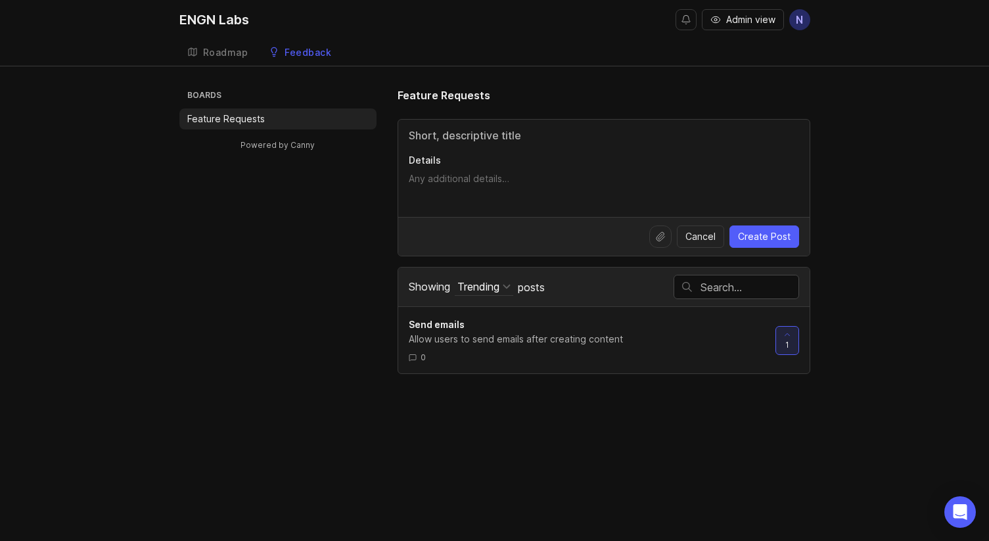
click at [333, 325] on div "Boards Feature Requests Powered by Canny Feature Requests Details Cancel Create…" at bounding box center [494, 230] width 631 height 286
drag, startPoint x: 658, startPoint y: 446, endPoint x: 613, endPoint y: 443, distance: 45.4
click at [613, 443] on div "ENGN Labs Admin view N Create Roadmap Feedback Feature Requests Boards Feature …" at bounding box center [494, 270] width 989 height 541
click at [226, 55] on div "Roadmap" at bounding box center [225, 52] width 45 height 9
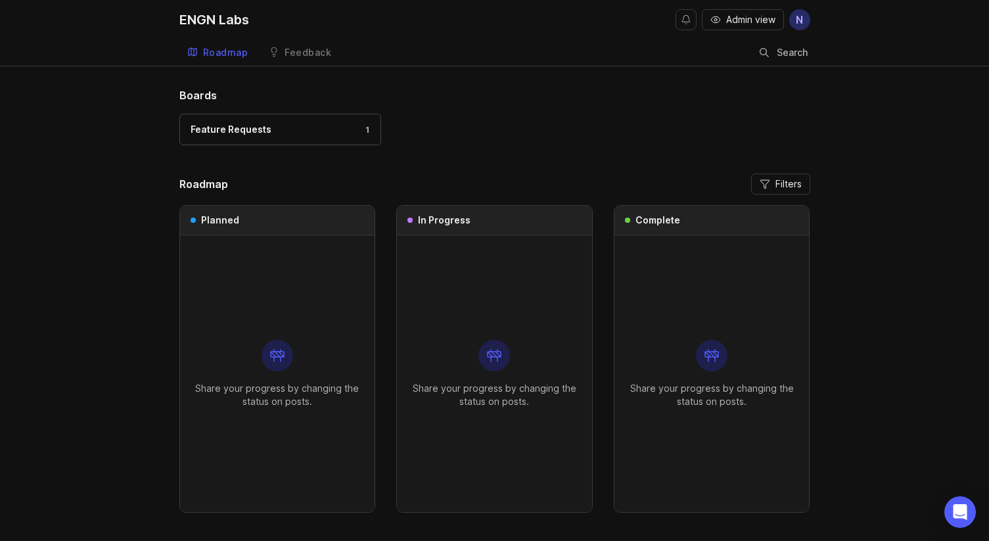
click at [301, 53] on div "Feedback" at bounding box center [307, 52] width 47 height 9
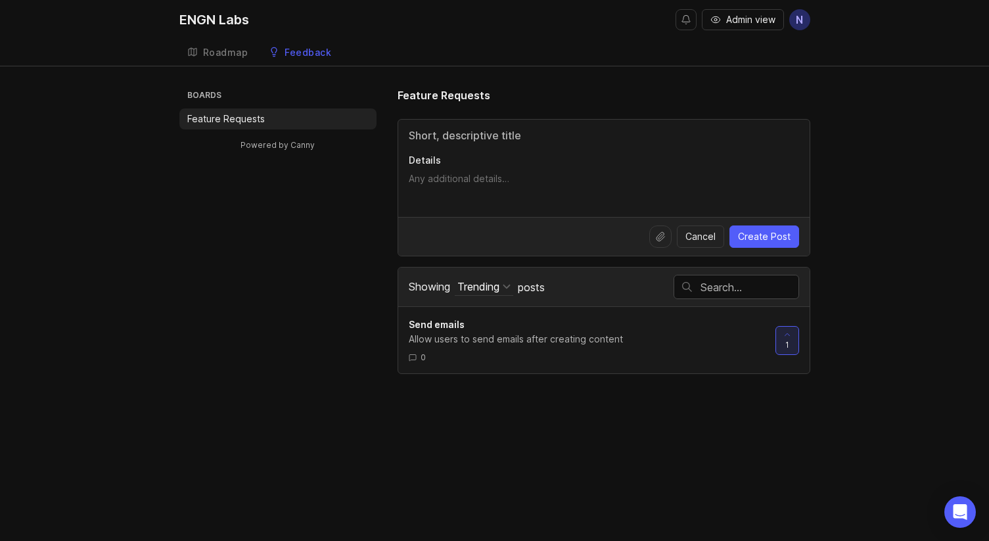
click at [581, 164] on p "Details" at bounding box center [604, 160] width 390 height 13
click at [581, 172] on textarea "Details" at bounding box center [604, 185] width 390 height 26
click at [489, 141] on input "Title" at bounding box center [604, 135] width 390 height 16
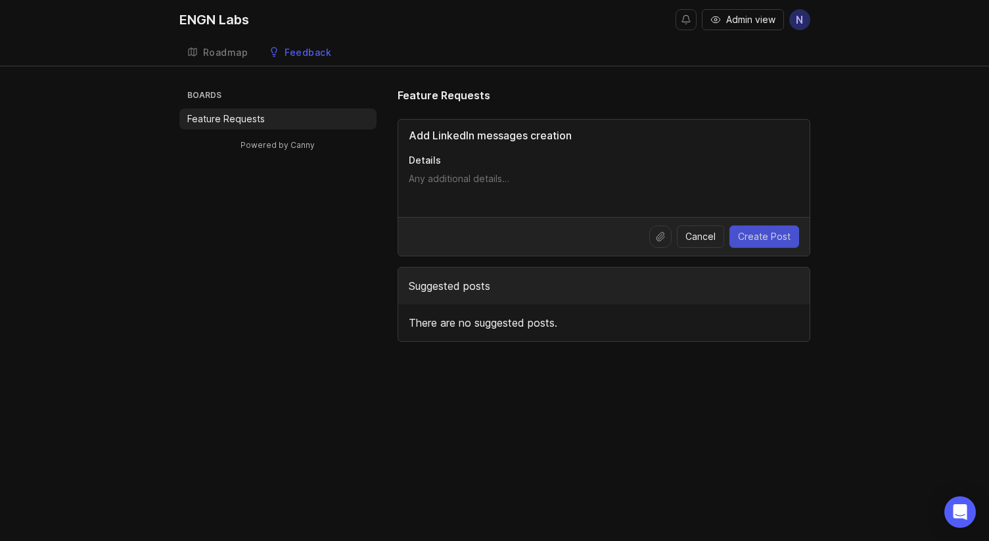
type input "Add LinkedIn messages creation"
click at [761, 231] on span "Create Post" at bounding box center [764, 236] width 53 height 13
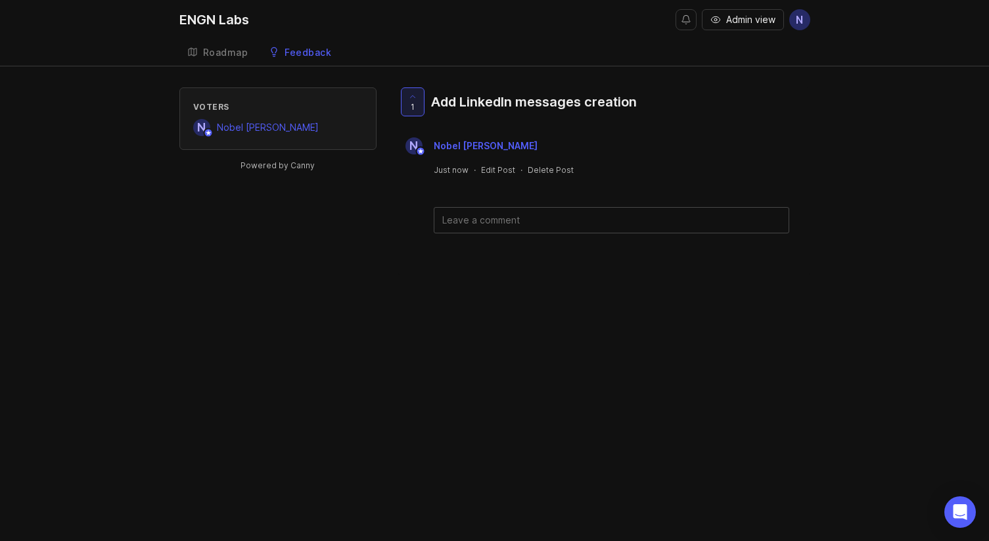
click at [405, 227] on div "1 Add LinkedIn messages creation N Nobel Chang Just now · Edit Post · Delete Po…" at bounding box center [603, 160] width 413 height 146
click at [302, 56] on div "Feedback" at bounding box center [307, 52] width 47 height 9
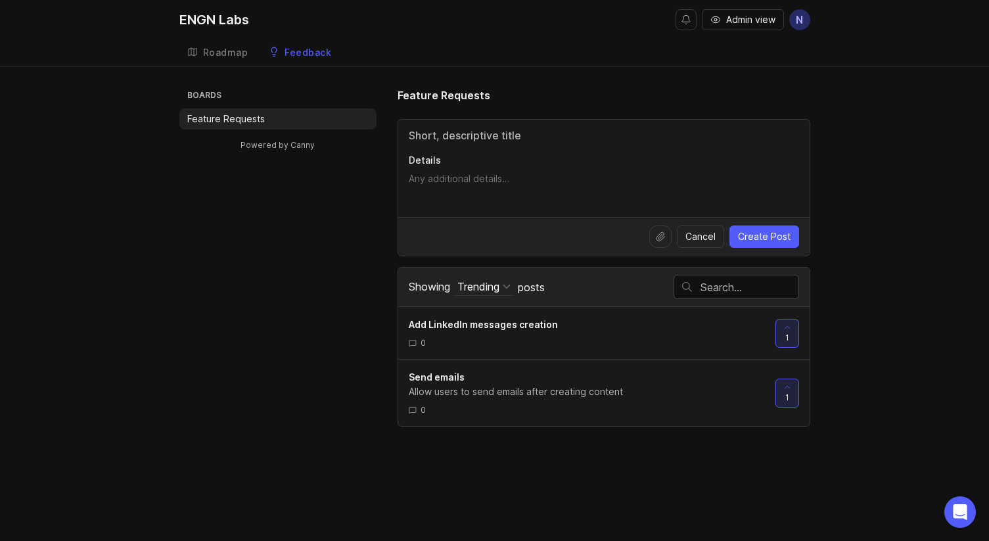
click at [295, 314] on div "Boards Feature Requests Powered by Canny Feature Requests Details Cancel Create…" at bounding box center [494, 256] width 631 height 339
click at [228, 53] on div "Roadmap" at bounding box center [225, 52] width 45 height 9
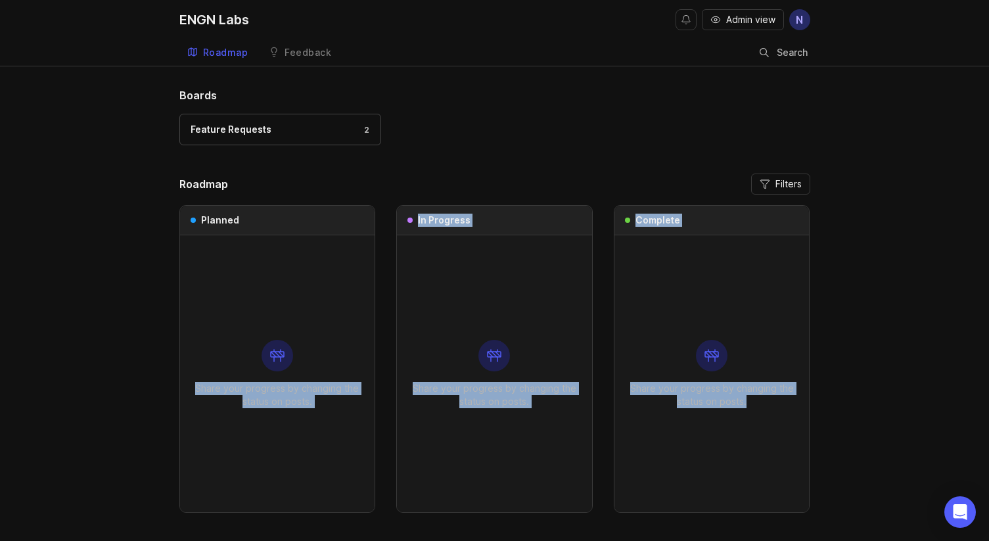
drag, startPoint x: 270, startPoint y: 348, endPoint x: 693, endPoint y: 427, distance: 430.3
click at [693, 427] on div "Planned Share your progress by changing the status on posts. In Progress Share …" at bounding box center [494, 358] width 631 height 307
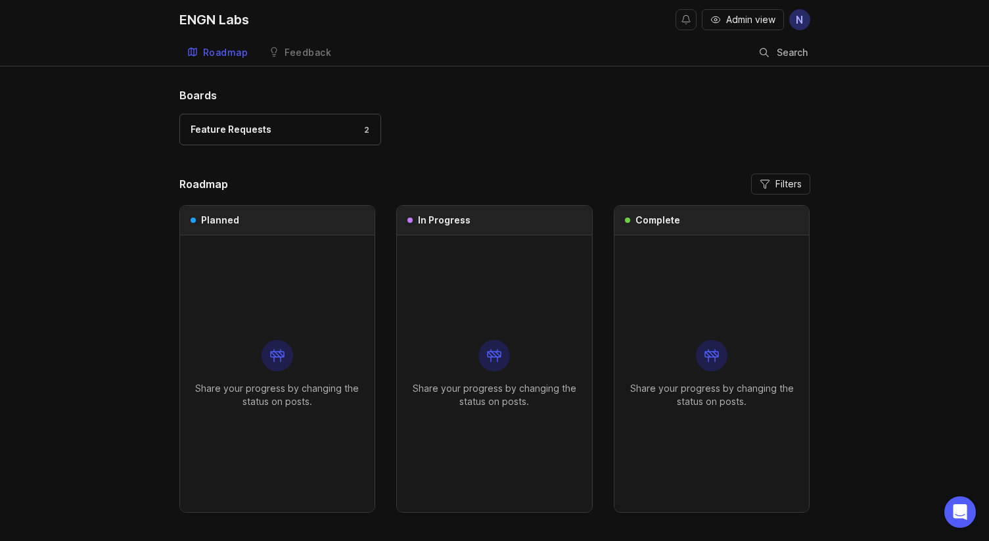
click at [771, 427] on div "Share your progress by changing the status on posts." at bounding box center [712, 373] width 174 height 277
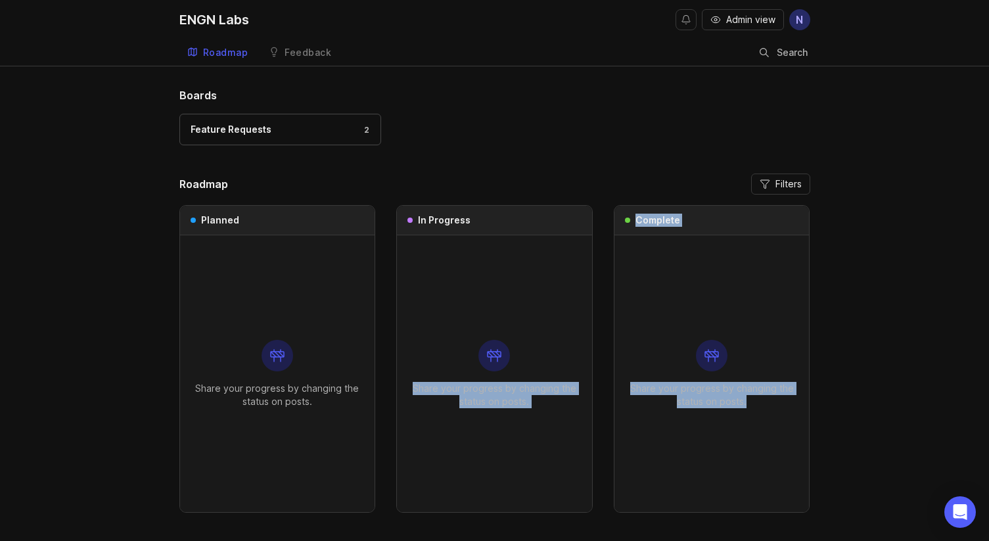
drag, startPoint x: 776, startPoint y: 427, endPoint x: 598, endPoint y: 213, distance: 278.5
click at [590, 209] on div "Planned Share your progress by changing the status on posts. In Progress Share …" at bounding box center [494, 358] width 631 height 307
click at [598, 213] on div "Planned Share your progress by changing the status on posts. In Progress Share …" at bounding box center [494, 358] width 631 height 307
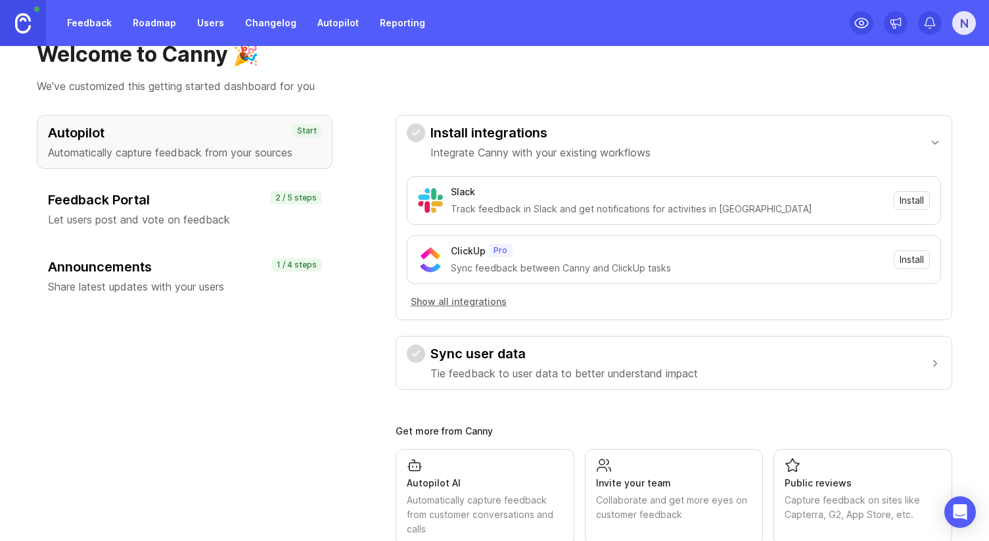
scroll to position [35, 0]
click at [148, 212] on div "Feedback Portal Let users post and vote on feedback" at bounding box center [184, 210] width 273 height 37
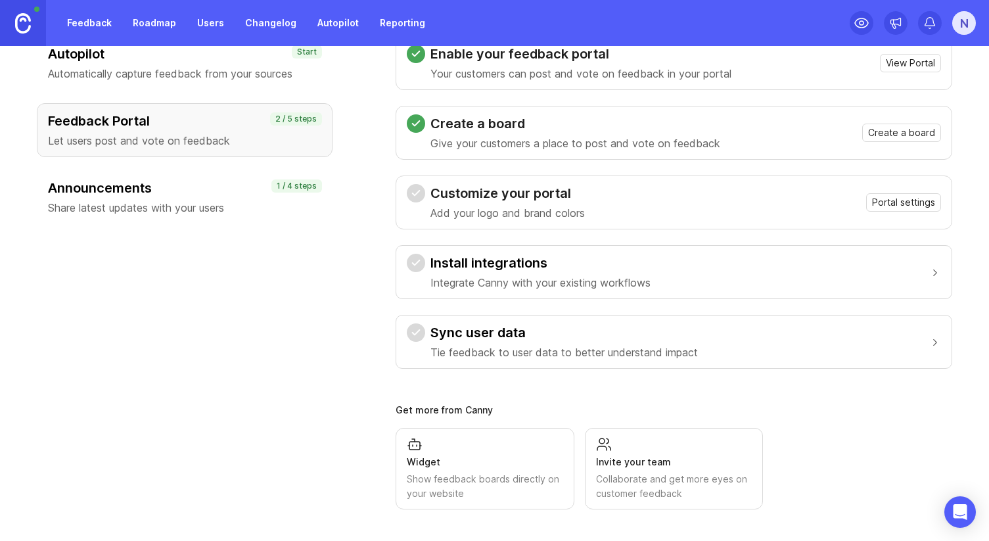
scroll to position [0, 0]
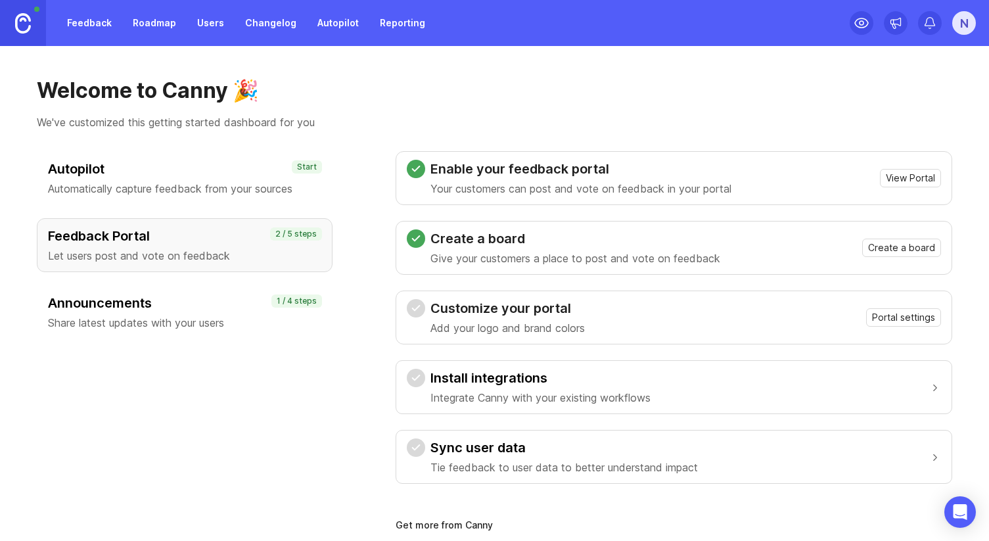
click at [196, 294] on h3 "Announcements" at bounding box center [184, 303] width 273 height 18
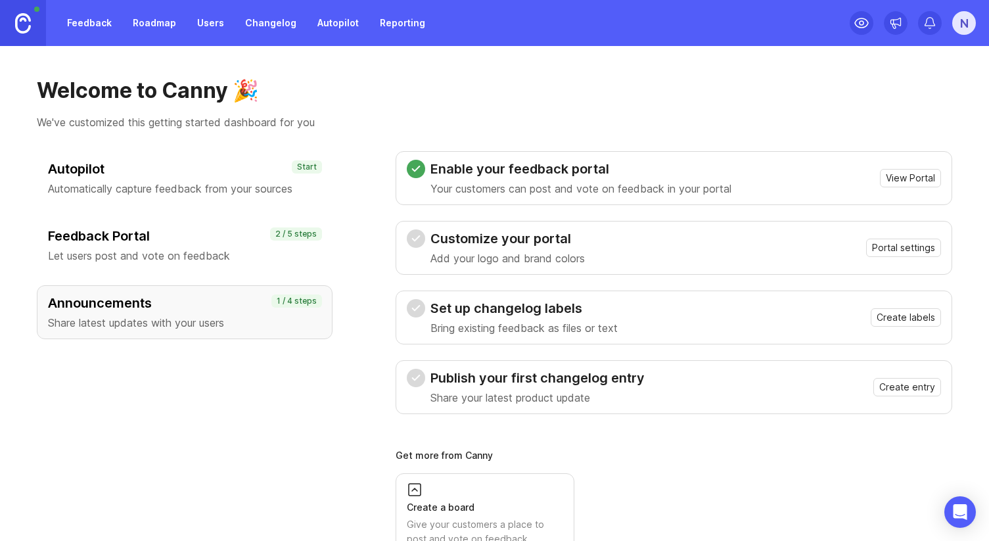
click at [175, 169] on h3 "Autopilot" at bounding box center [184, 169] width 273 height 18
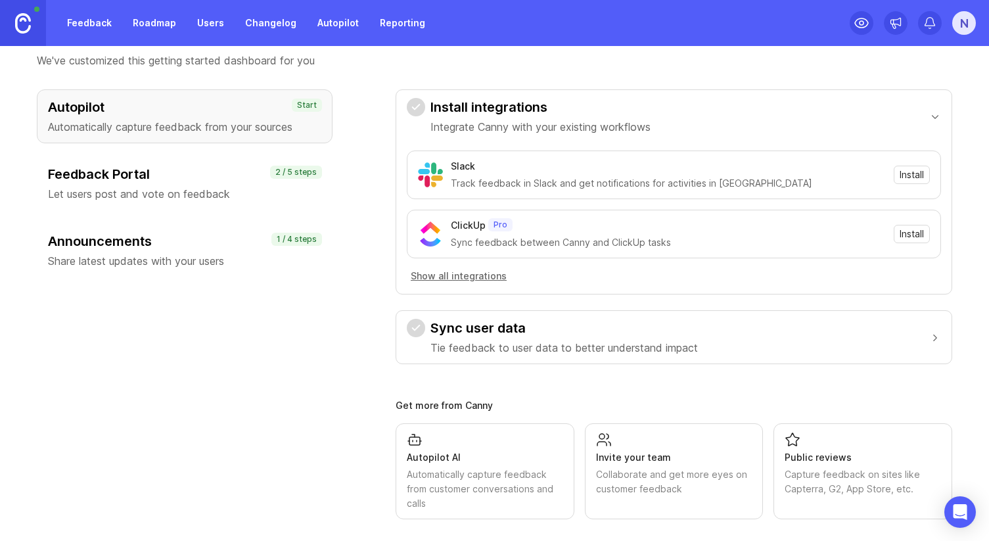
click at [165, 247] on h3 "Announcements" at bounding box center [184, 241] width 273 height 18
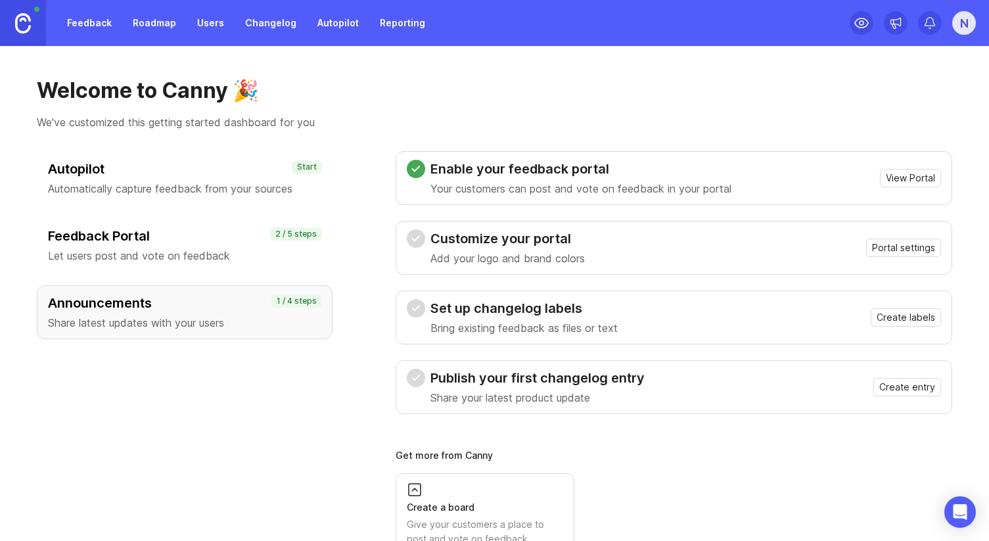
click at [150, 24] on link "Roadmap" at bounding box center [154, 23] width 59 height 24
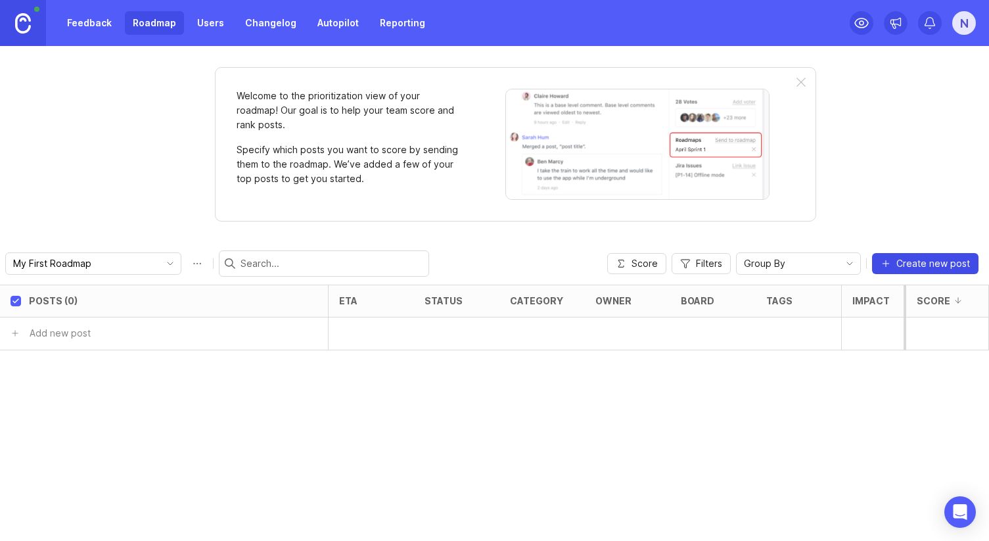
click at [920, 267] on span "Create new post" at bounding box center [933, 263] width 74 height 13
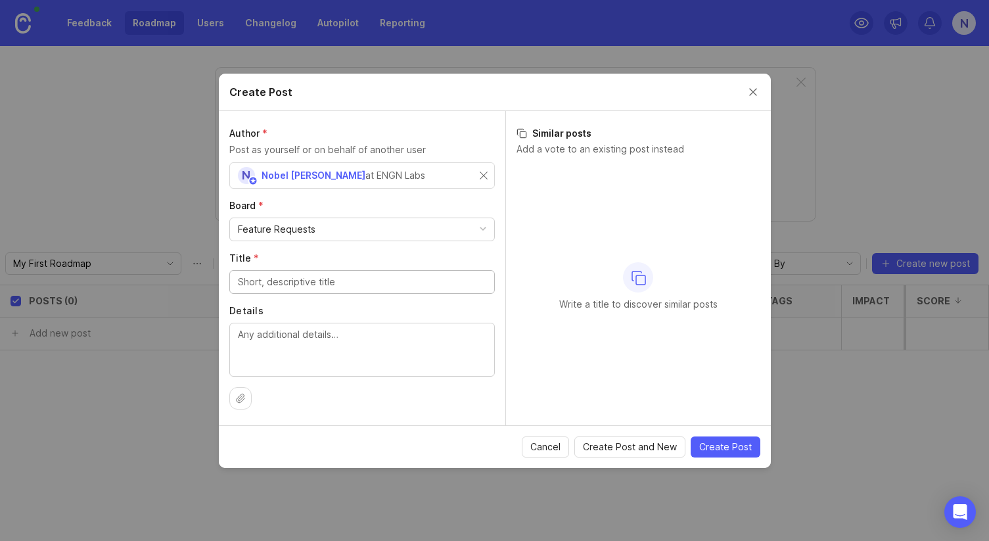
click at [312, 229] on div "Feature Requests" at bounding box center [277, 229] width 78 height 14
click at [314, 229] on div "Feature Requests" at bounding box center [362, 229] width 264 height 22
click at [298, 282] on input "Title *" at bounding box center [362, 282] width 248 height 14
click at [319, 231] on div "Feature Requests" at bounding box center [362, 229] width 264 height 22
click at [363, 192] on div "Author * Post as yourself or on behalf of another user N Nobel Chang at ENGN La…" at bounding box center [362, 268] width 286 height 314
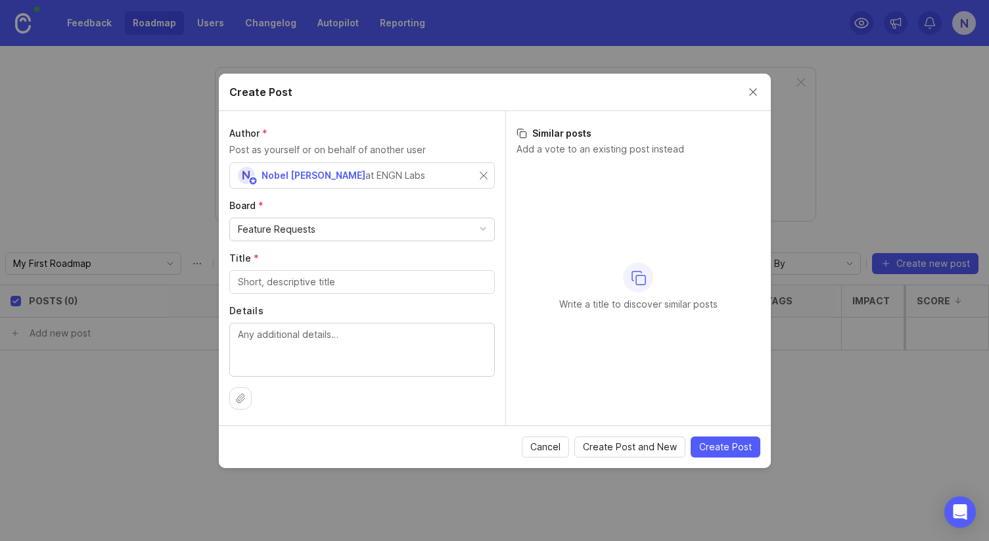
click at [368, 285] on input "Title *" at bounding box center [362, 282] width 248 height 14
drag, startPoint x: 585, startPoint y: 310, endPoint x: 705, endPoint y: 310, distance: 119.6
click at [705, 310] on p "Write a title to discover similar posts" at bounding box center [638, 304] width 158 height 13
click at [749, 87] on button "Close create post modal" at bounding box center [753, 92] width 14 height 14
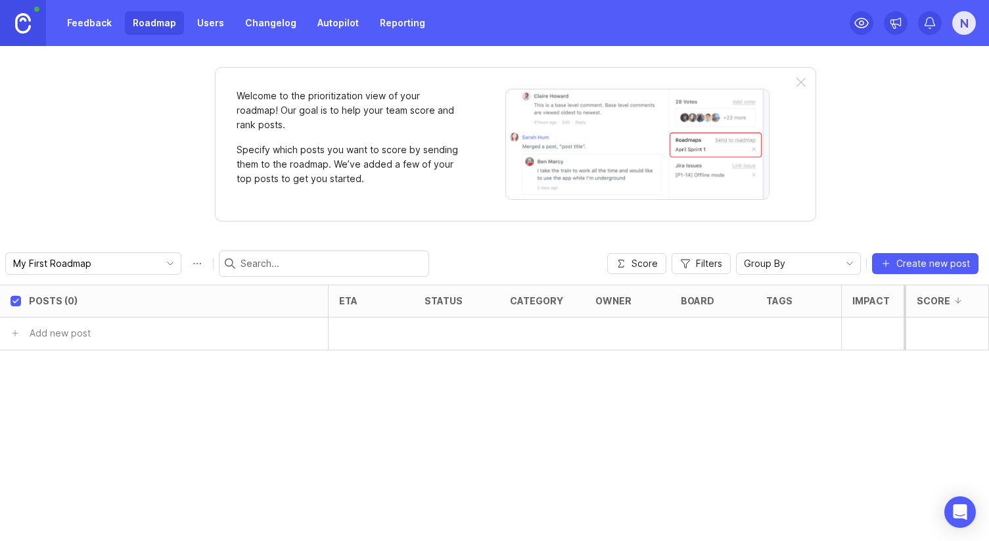
click at [321, 22] on link "Autopilot" at bounding box center [337, 23] width 57 height 24
click at [254, 20] on link "Changelog" at bounding box center [270, 23] width 67 height 24
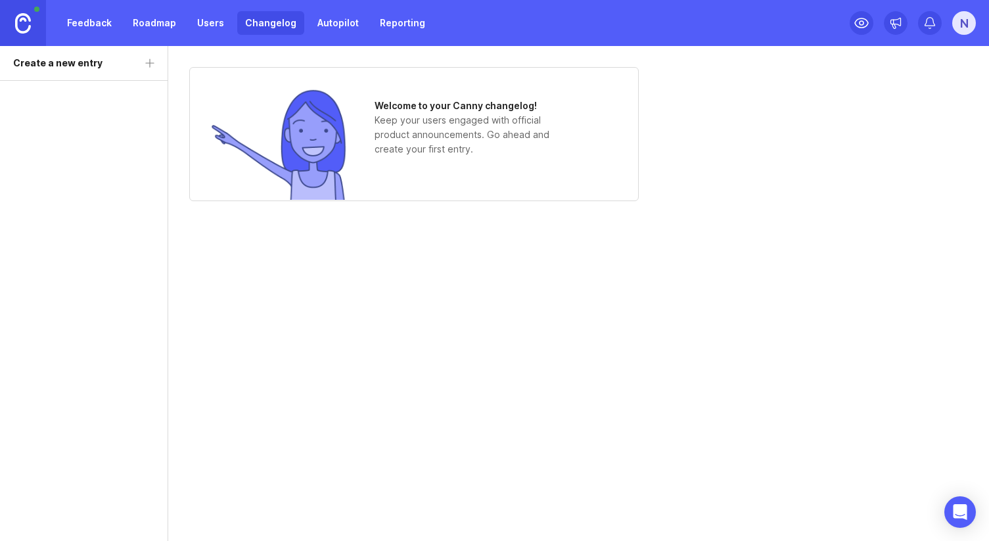
click at [208, 20] on link "Users" at bounding box center [210, 23] width 43 height 24
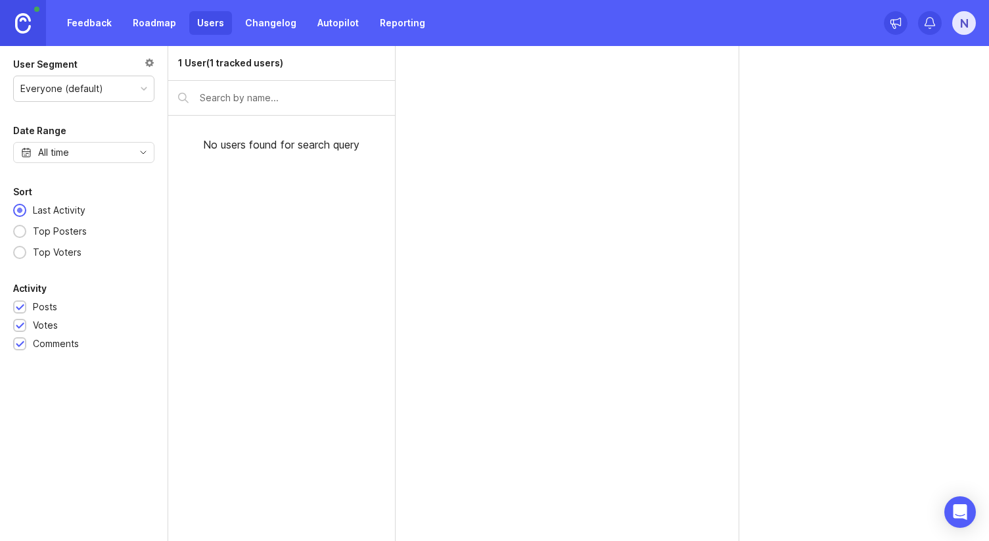
click at [160, 20] on link "Roadmap" at bounding box center [154, 23] width 59 height 24
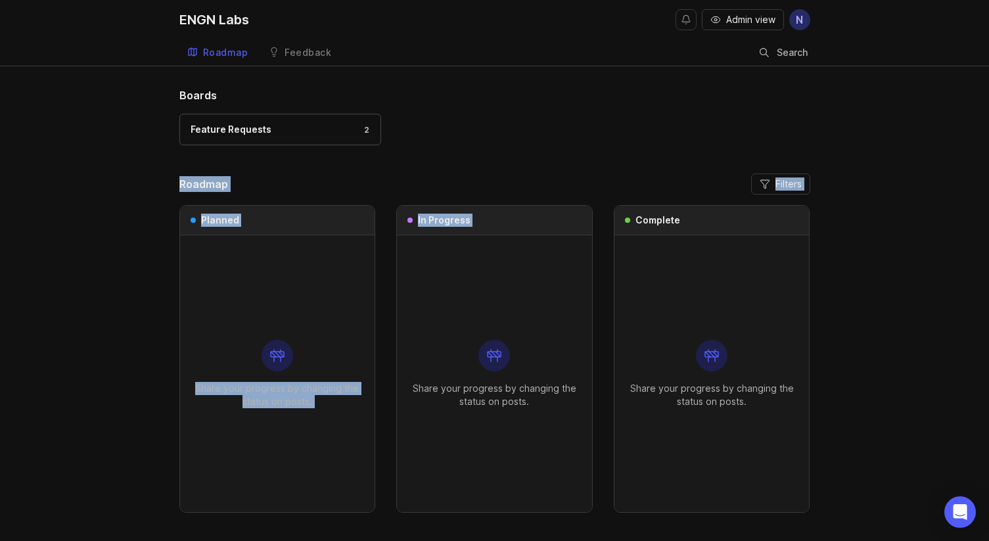
drag, startPoint x: 466, startPoint y: 175, endPoint x: 536, endPoint y: 219, distance: 82.7
click at [569, 316] on div "Roadmap Filters Planned Share your progress by changing the status on posts. In…" at bounding box center [494, 342] width 631 height 339
click at [526, 210] on div "In Progress" at bounding box center [494, 221] width 195 height 30
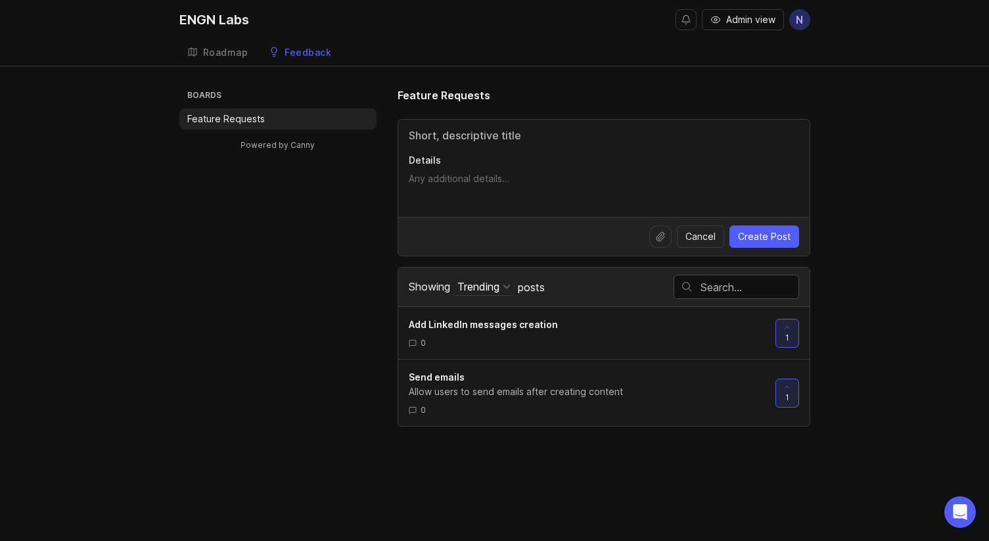
click at [217, 54] on div "Roadmap" at bounding box center [225, 52] width 45 height 9
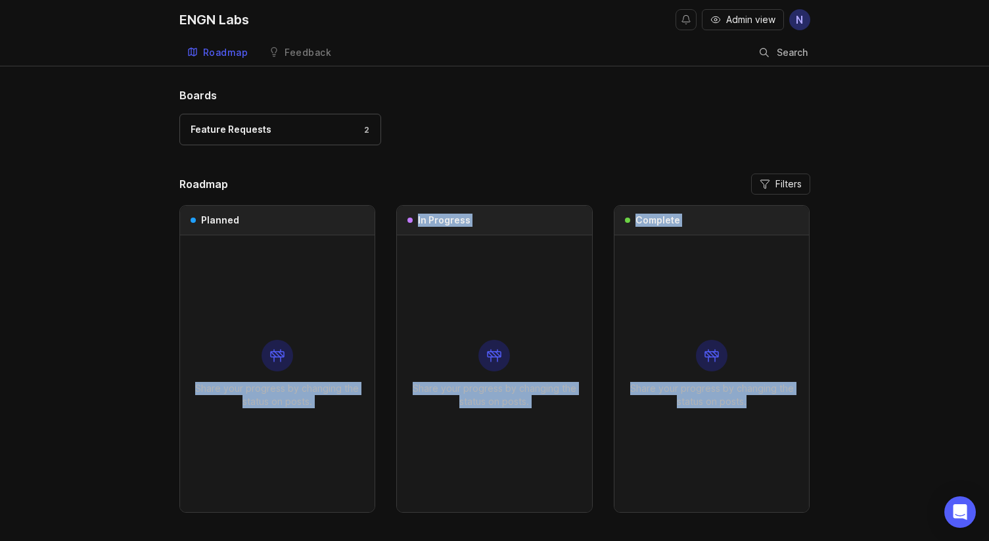
drag, startPoint x: 253, startPoint y: 315, endPoint x: 650, endPoint y: 460, distance: 422.5
click at [650, 460] on div "Planned Share your progress by changing the status on posts. In Progress Share …" at bounding box center [494, 358] width 631 height 307
click at [654, 460] on div "Share your progress by changing the status on posts." at bounding box center [712, 373] width 174 height 277
drag, startPoint x: 692, startPoint y: 460, endPoint x: 327, endPoint y: 274, distance: 409.8
click at [319, 274] on div "Planned Share your progress by changing the status on posts. In Progress Share …" at bounding box center [494, 358] width 631 height 307
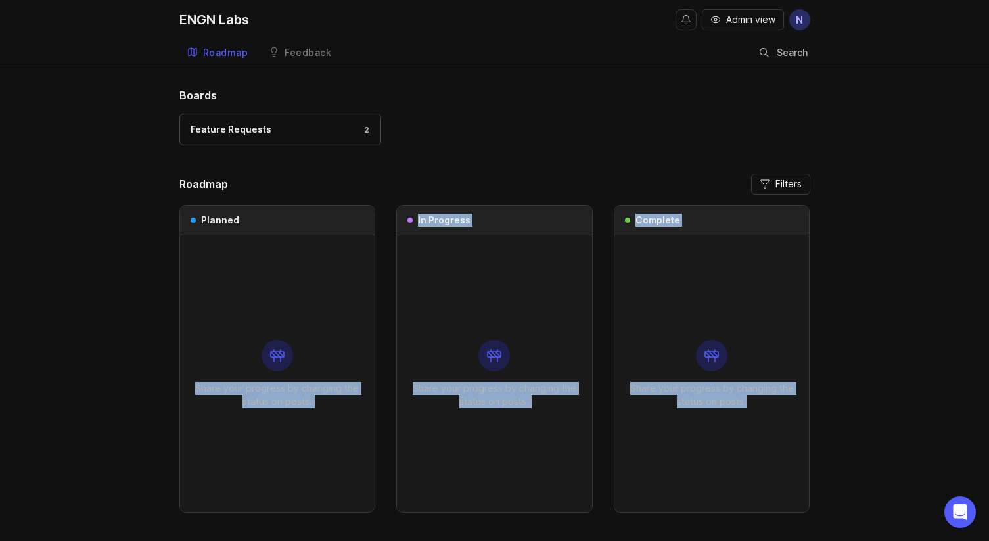
click at [346, 274] on div "Share your progress by changing the status on posts." at bounding box center [278, 373] width 174 height 277
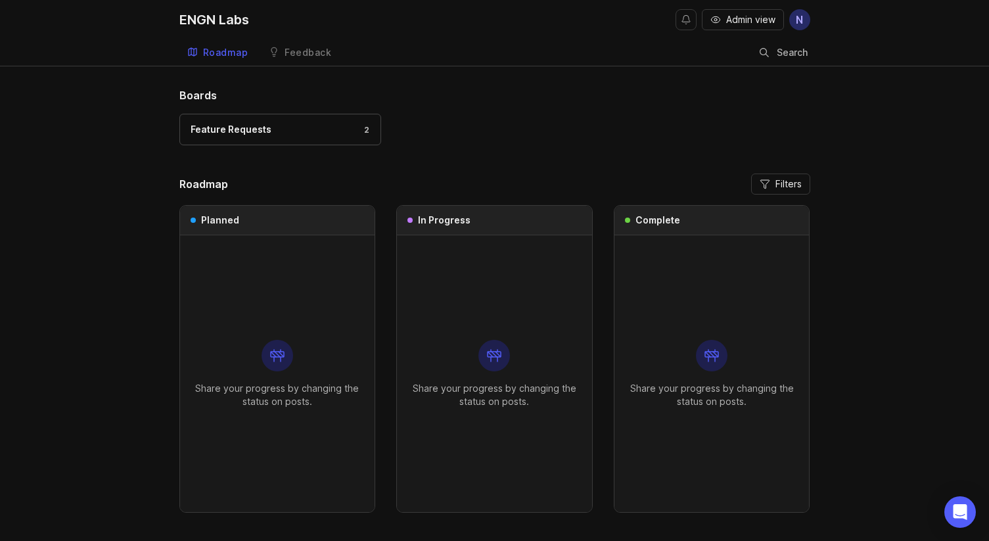
click at [528, 93] on h1 "Boards" at bounding box center [494, 95] width 631 height 16
click at [328, 131] on div "Feature Requests 2" at bounding box center [280, 129] width 179 height 14
